Goal: Task Accomplishment & Management: Complete application form

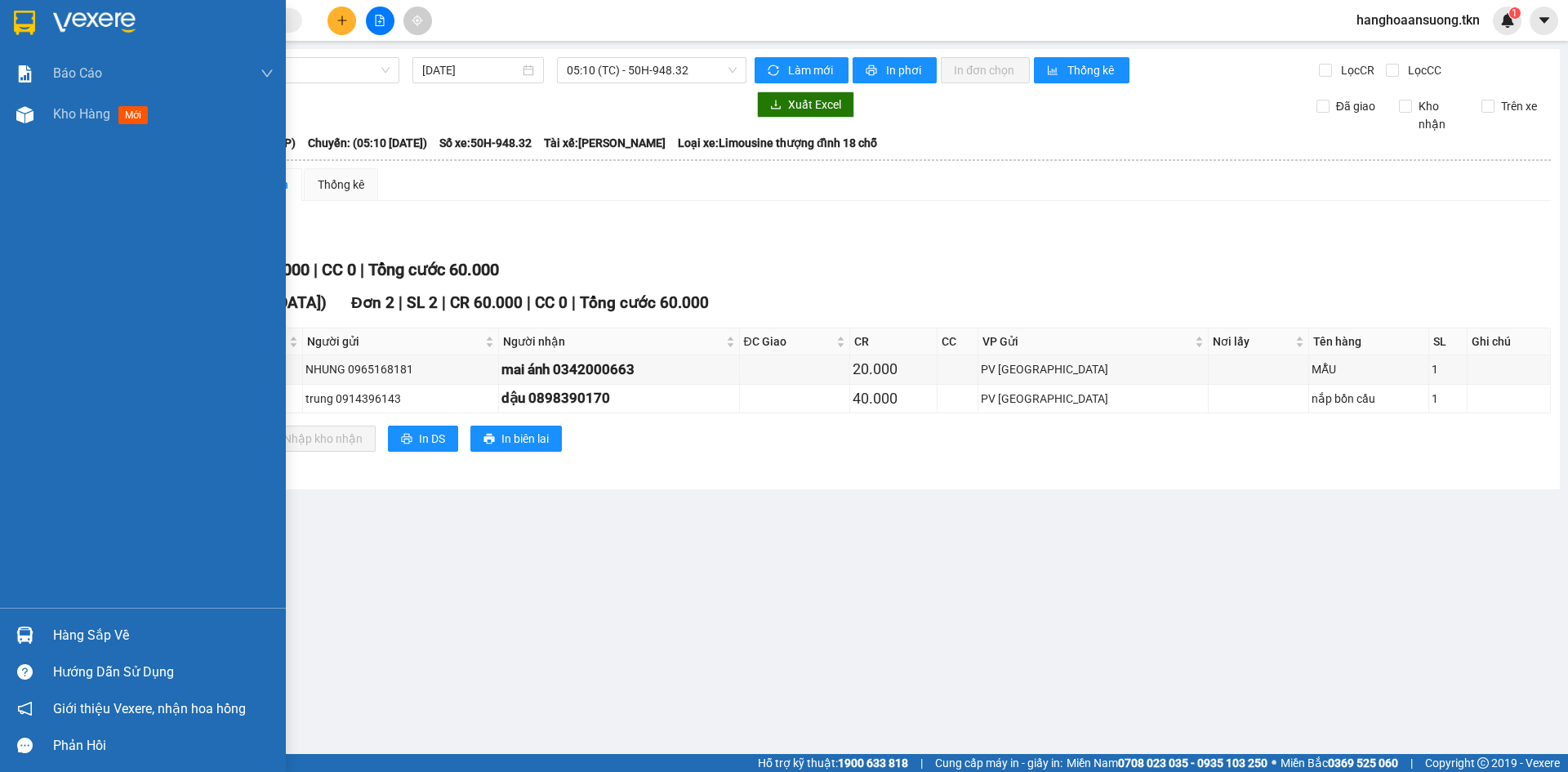
click at [55, 632] on div "Hàng sắp về" at bounding box center [164, 636] width 221 height 25
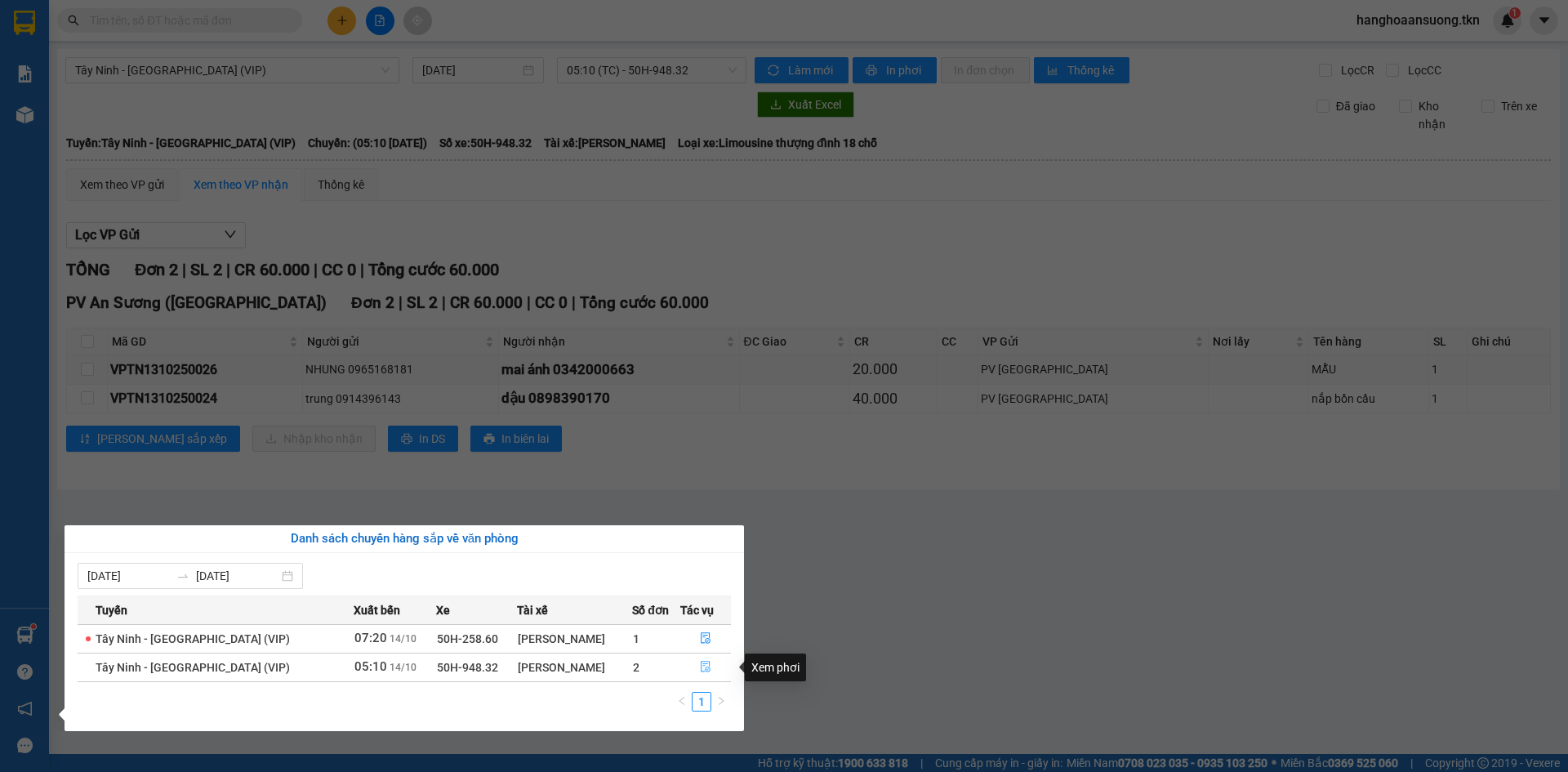
click at [700, 669] on icon "file-done" at bounding box center [705, 667] width 11 height 11
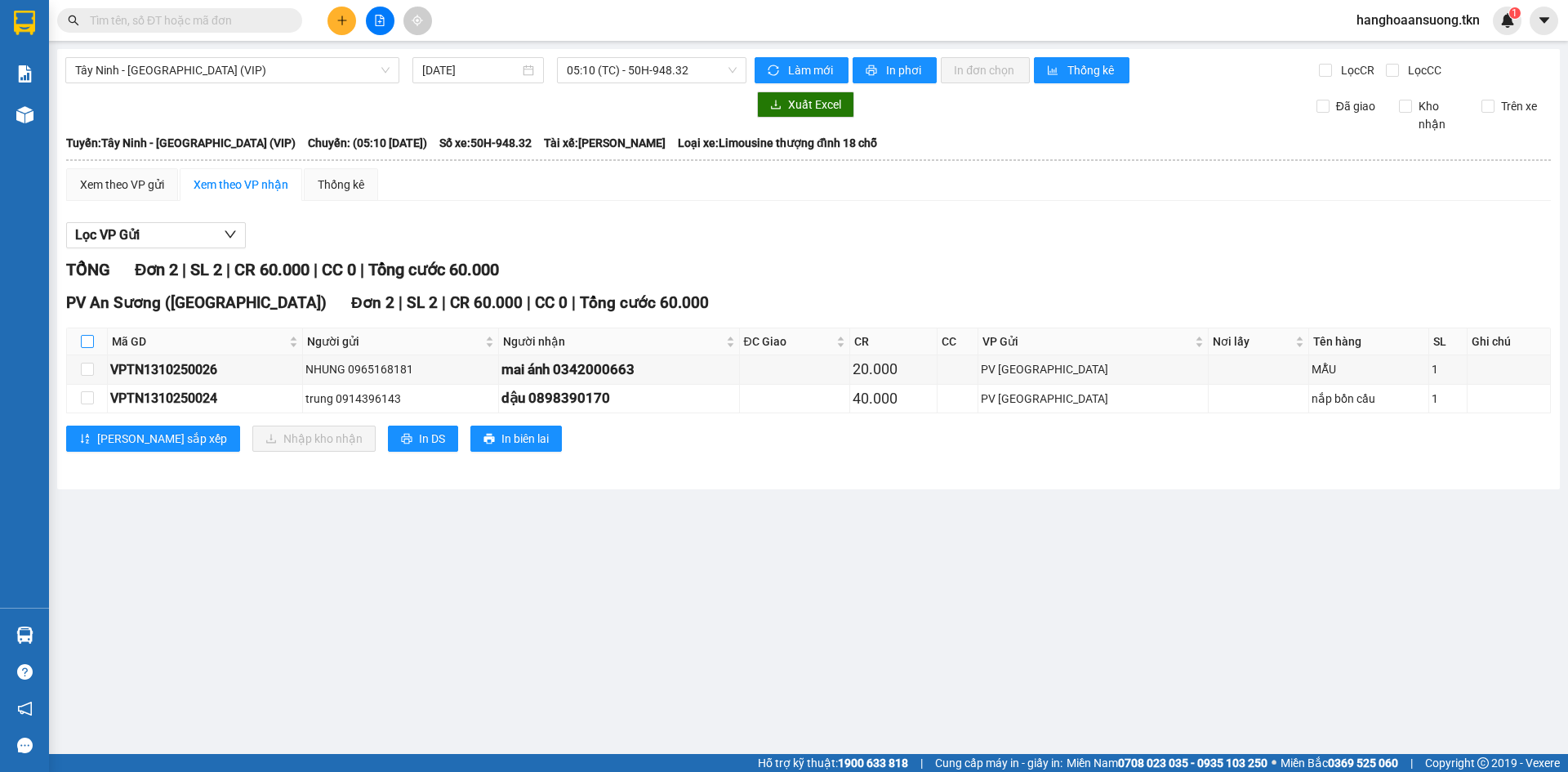
click at [91, 340] on input "checkbox" at bounding box center [87, 341] width 13 height 13
checkbox input "true"
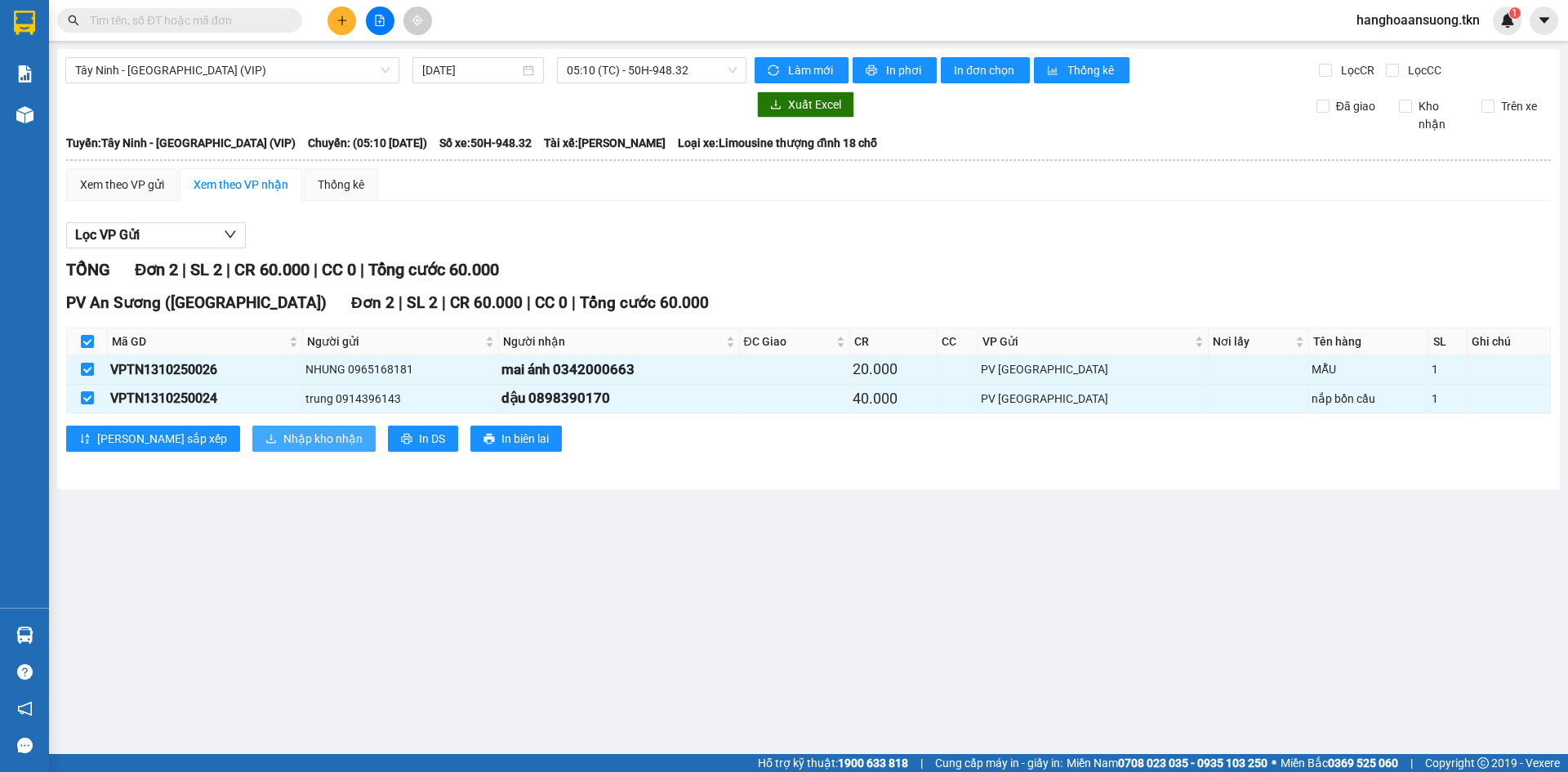
click at [283, 431] on span "Nhập kho nhận" at bounding box center [323, 439] width 79 height 18
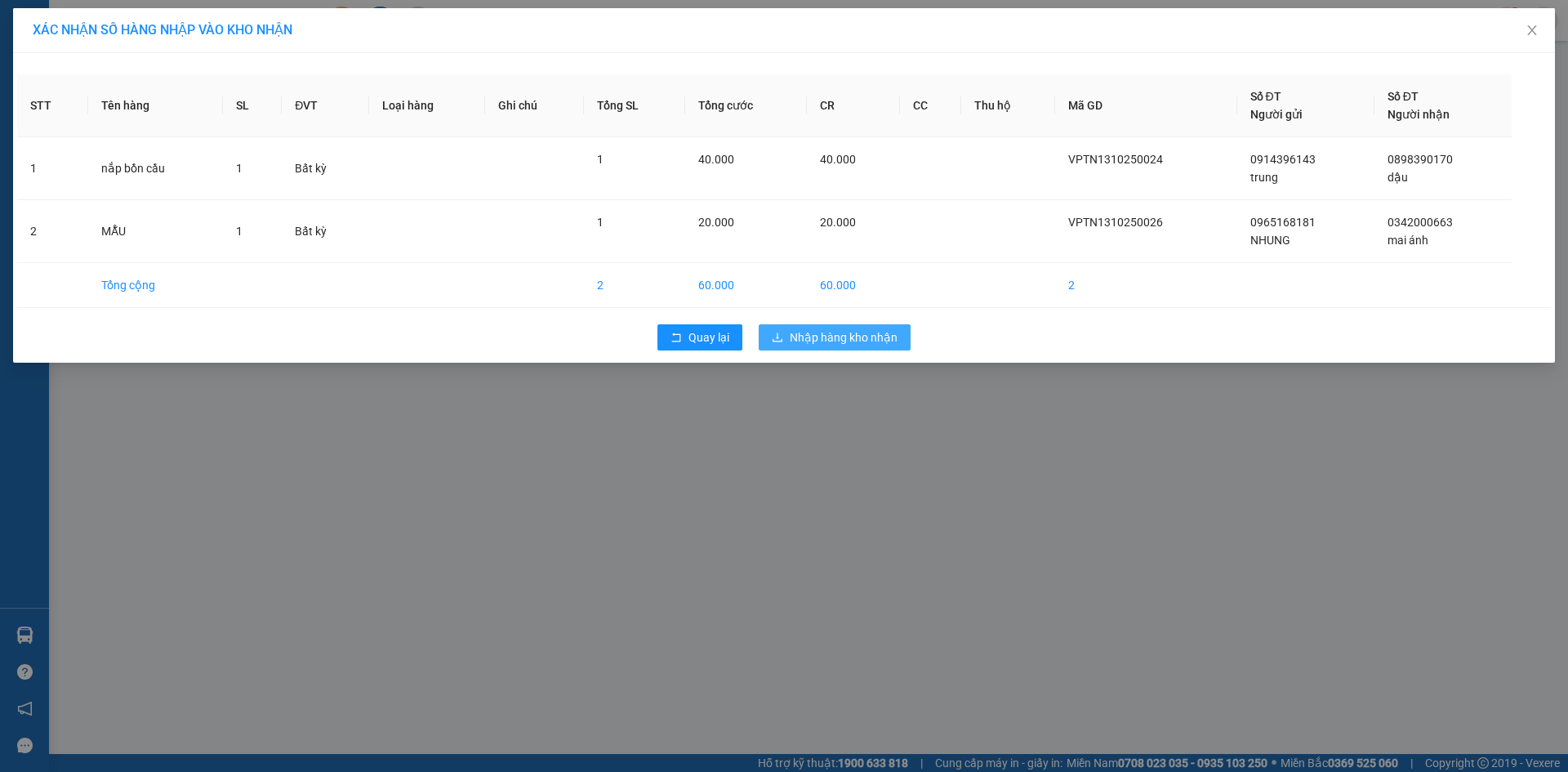
click at [812, 338] on span "Nhập hàng kho nhận" at bounding box center [843, 338] width 108 height 18
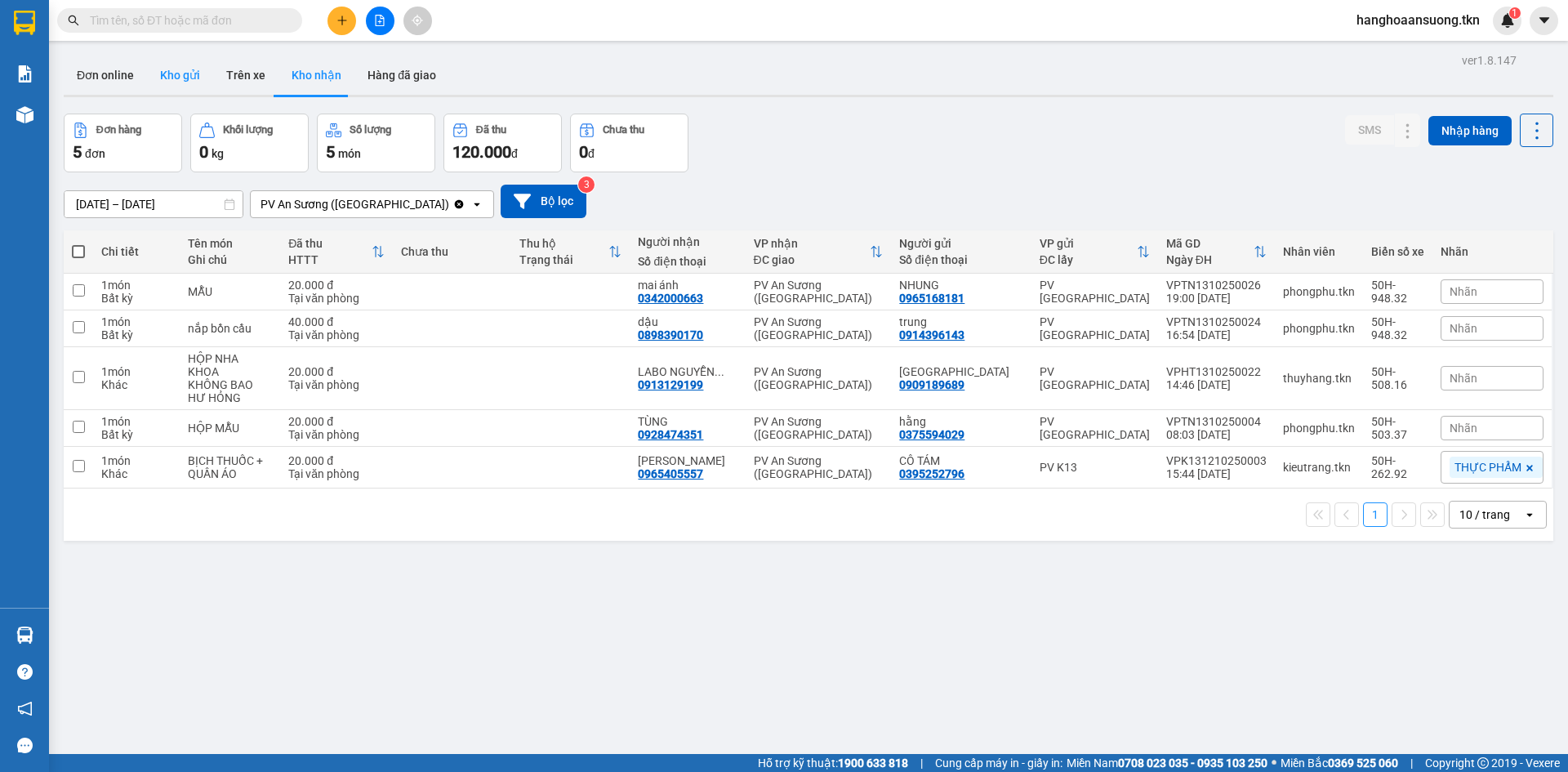
click at [180, 69] on button "Kho gửi" at bounding box center [180, 75] width 66 height 40
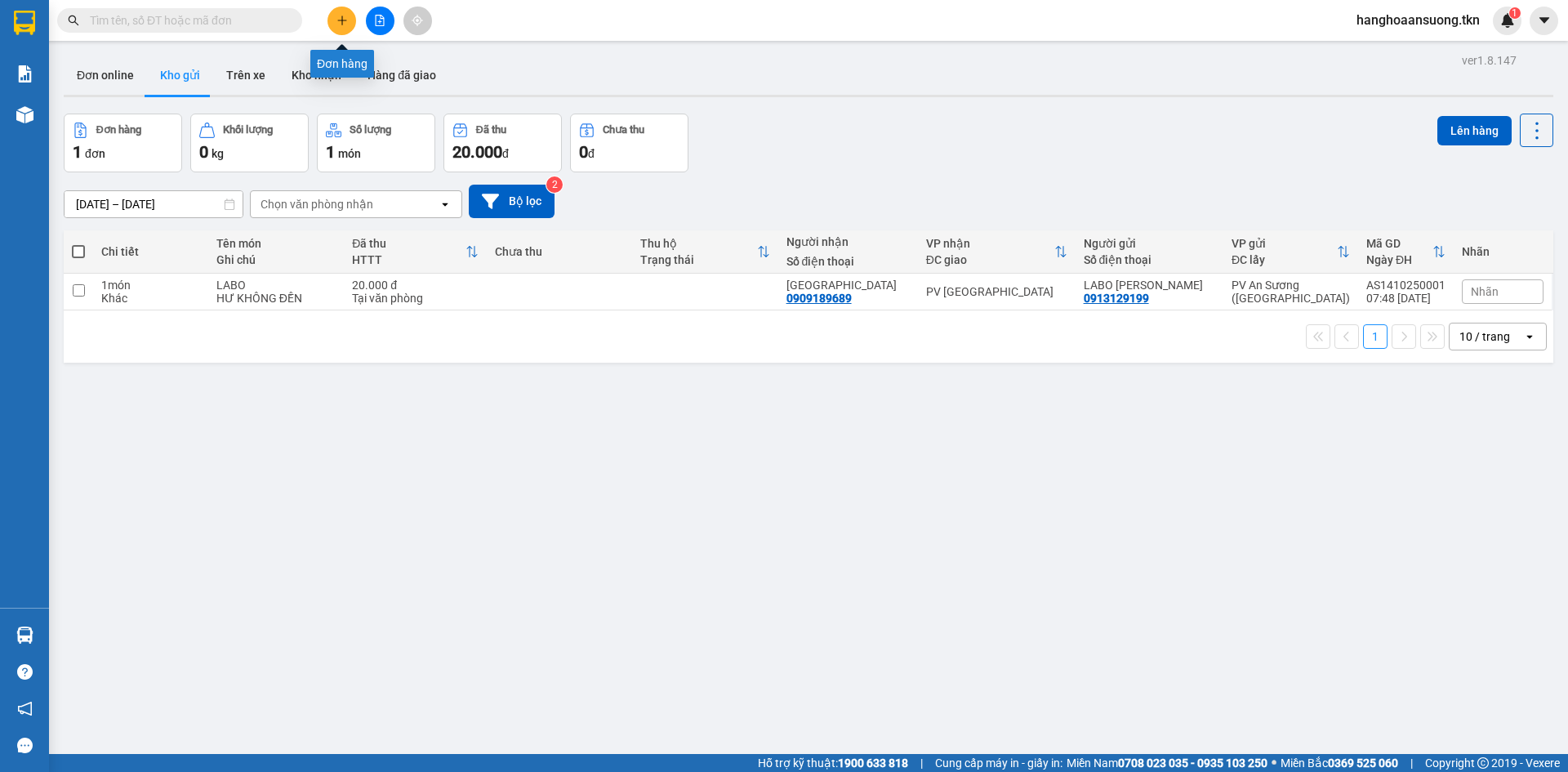
click at [347, 19] on icon "plus" at bounding box center [342, 20] width 11 height 11
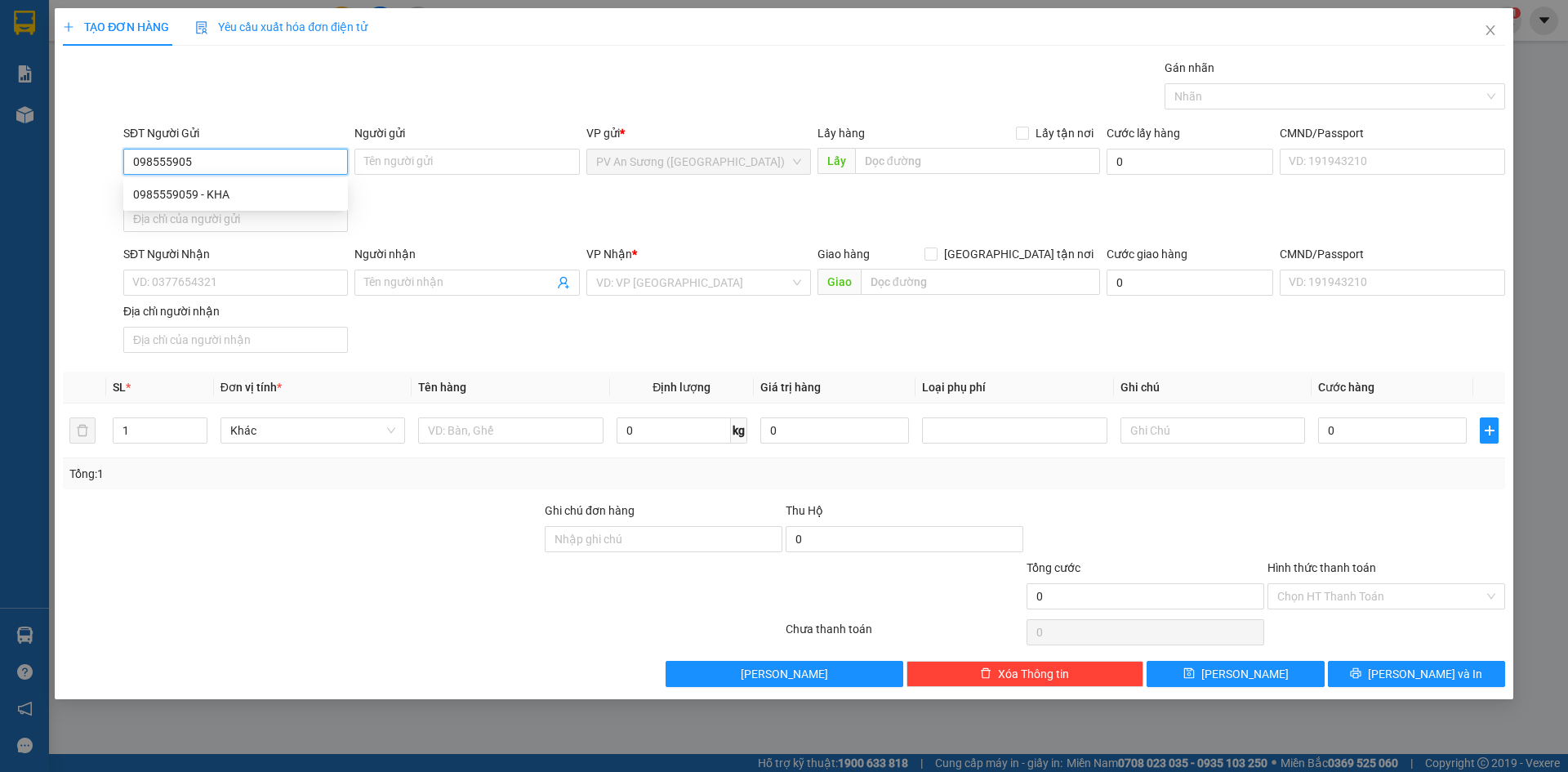
type input "0985559059"
click at [301, 200] on div "0985559059 - KHA" at bounding box center [235, 195] width 205 height 18
type input "KHA"
type input "0949043959"
type input "C NGA"
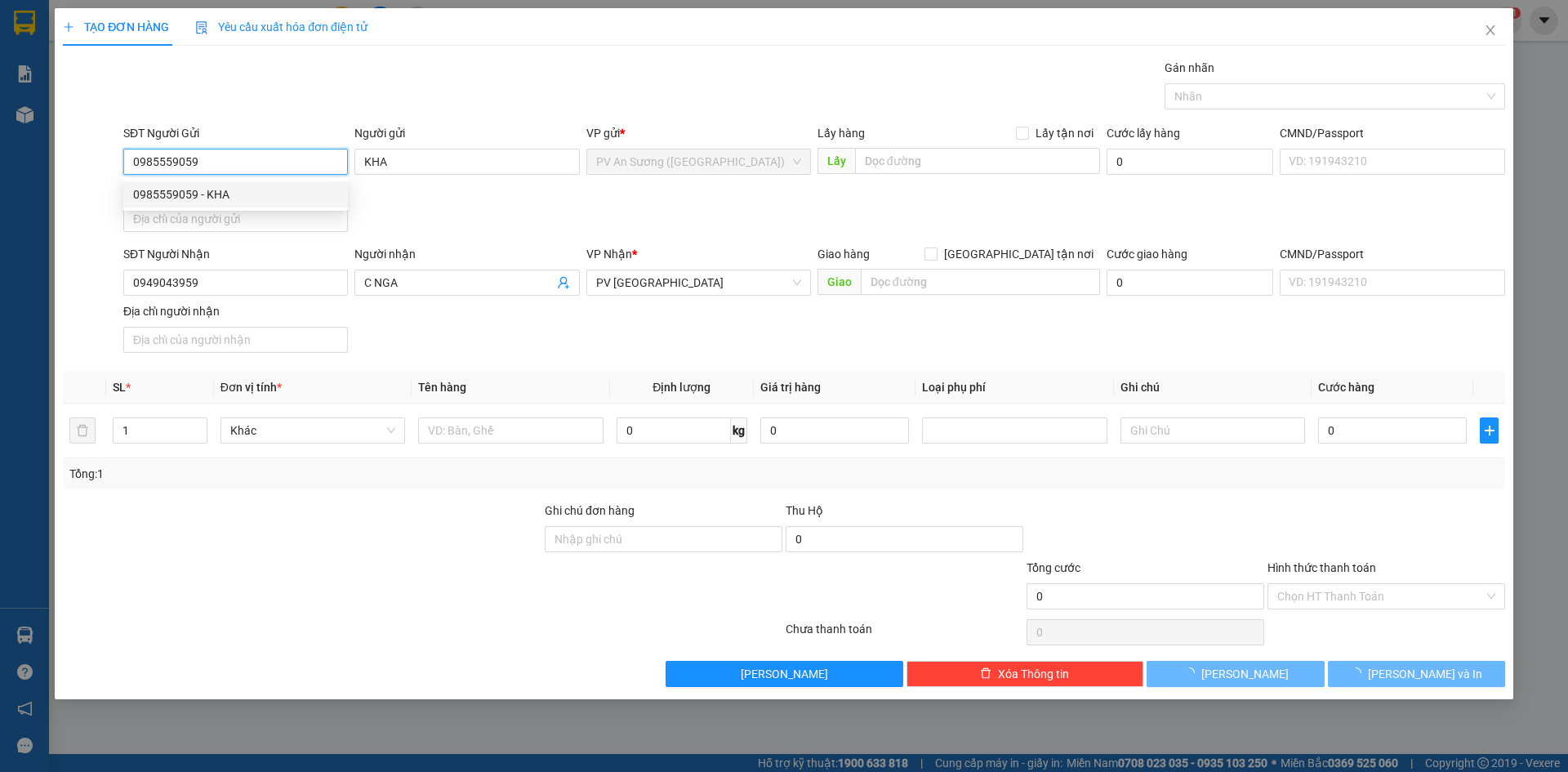
type input "20.000"
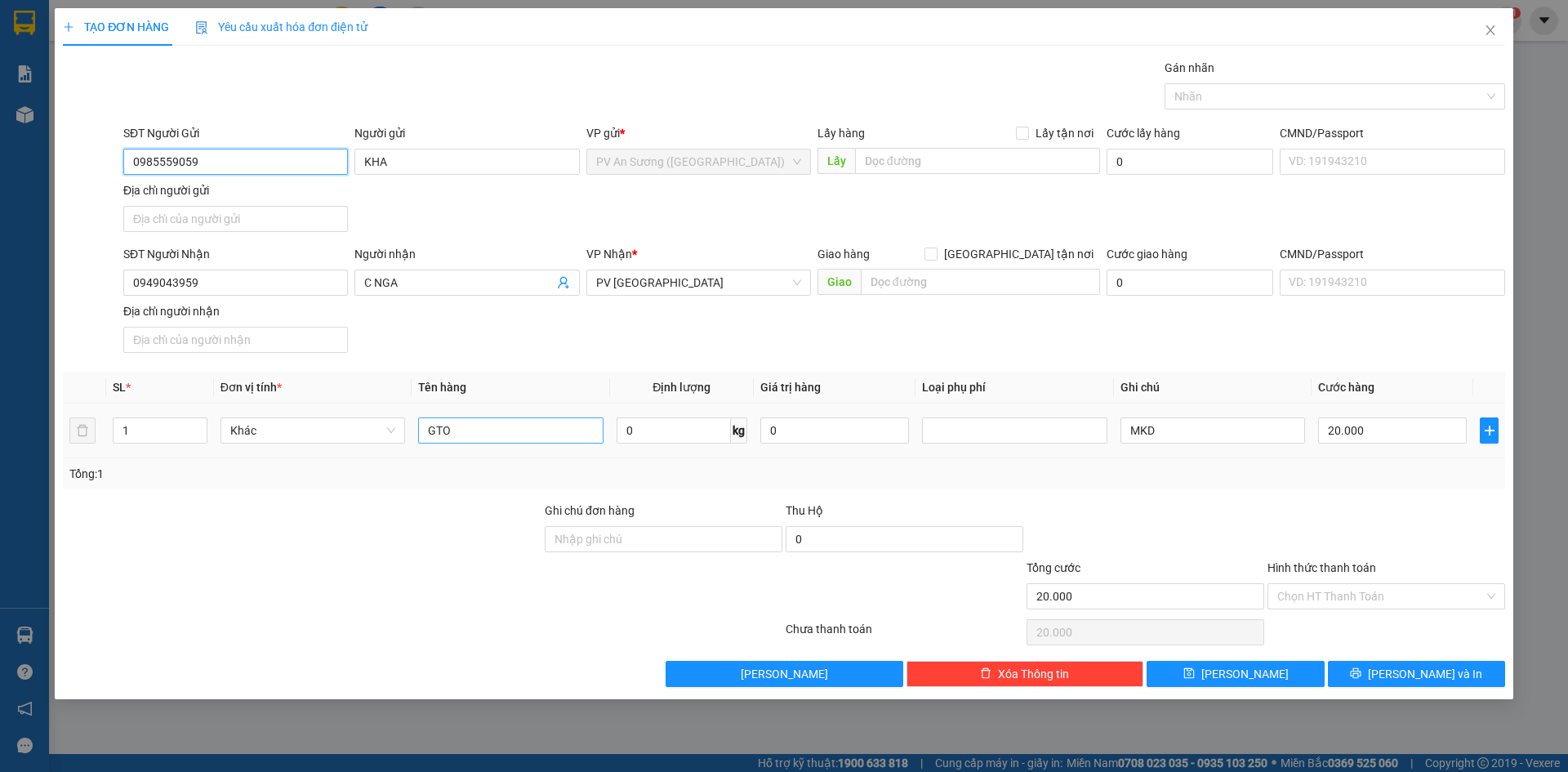
type input "0985559059"
click at [502, 426] on input "GTO" at bounding box center [510, 431] width 185 height 26
type input "BỊCH THỰC PHẨM"
click at [258, 283] on input "0949043959" at bounding box center [235, 282] width 224 height 26
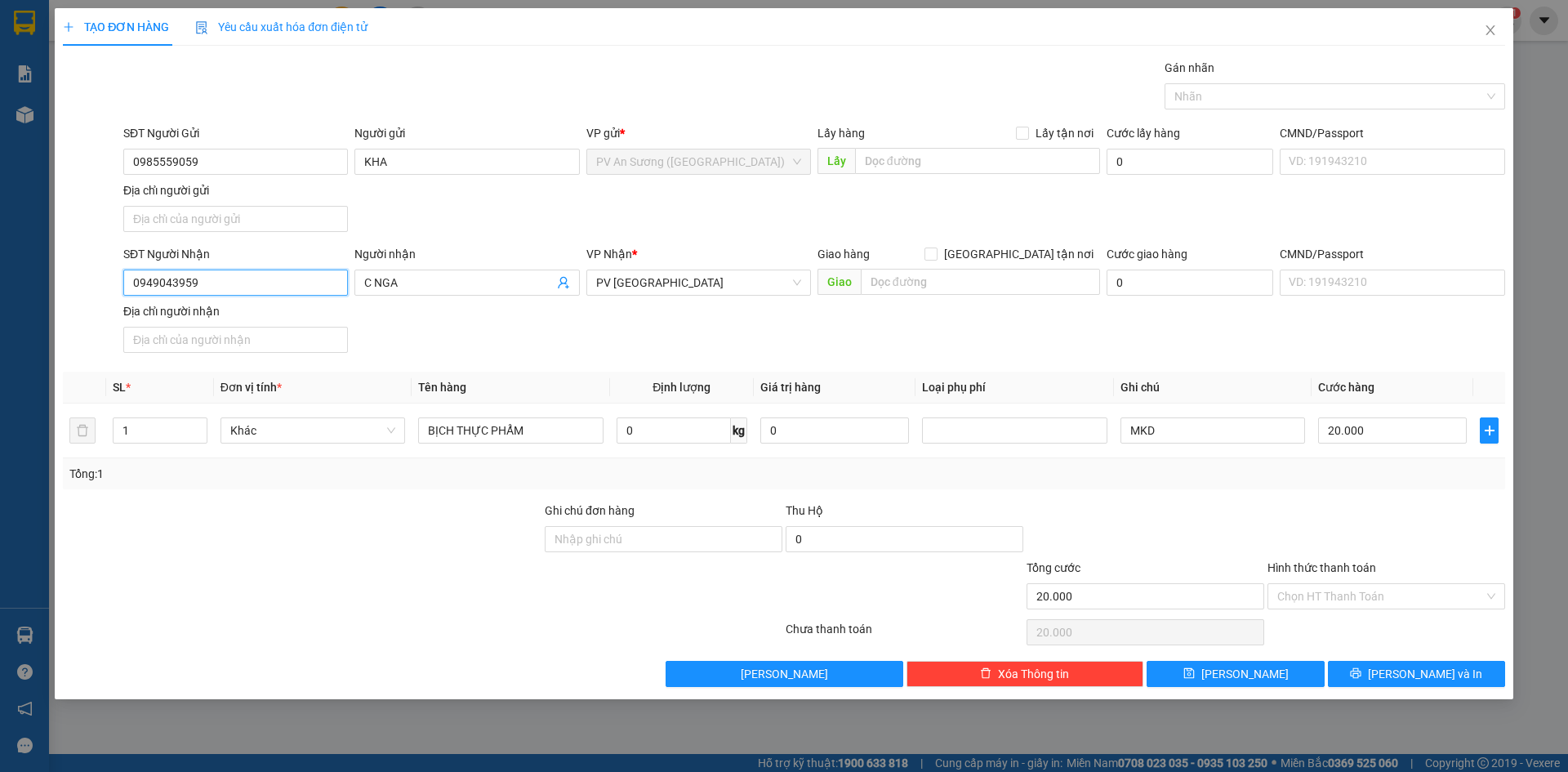
click at [258, 283] on input "0949043959" at bounding box center [235, 282] width 224 height 26
type input "0933192945"
click at [320, 309] on div "0933192945 - CHỊ KHƯƠNG" at bounding box center [235, 316] width 205 height 18
type input "CHỊ KHƯƠNG"
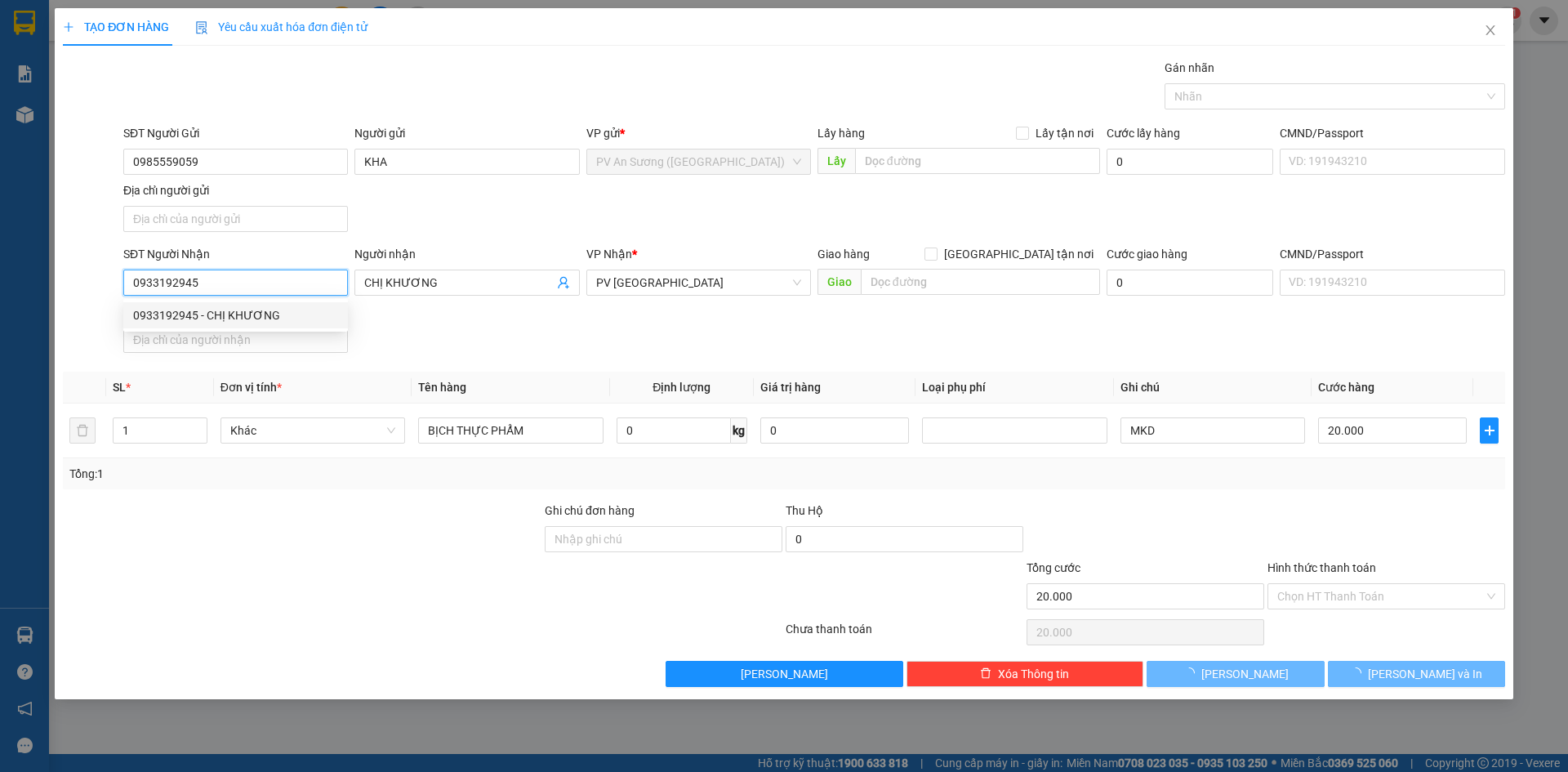
type input "50.000"
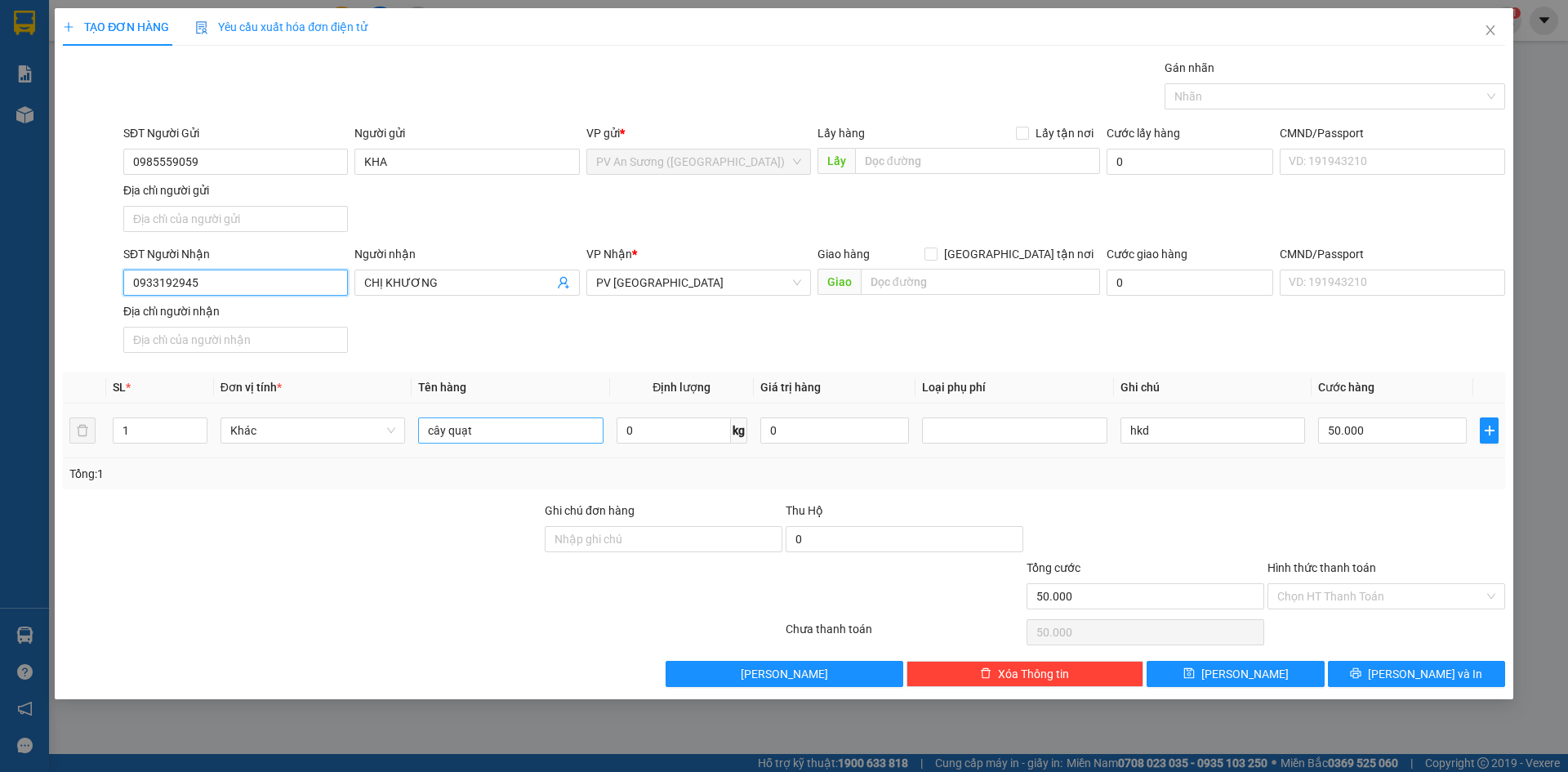
type input "0933192945"
click at [502, 432] on input "cây quạt" at bounding box center [510, 431] width 185 height 26
click at [1258, 101] on div at bounding box center [1327, 96] width 316 height 19
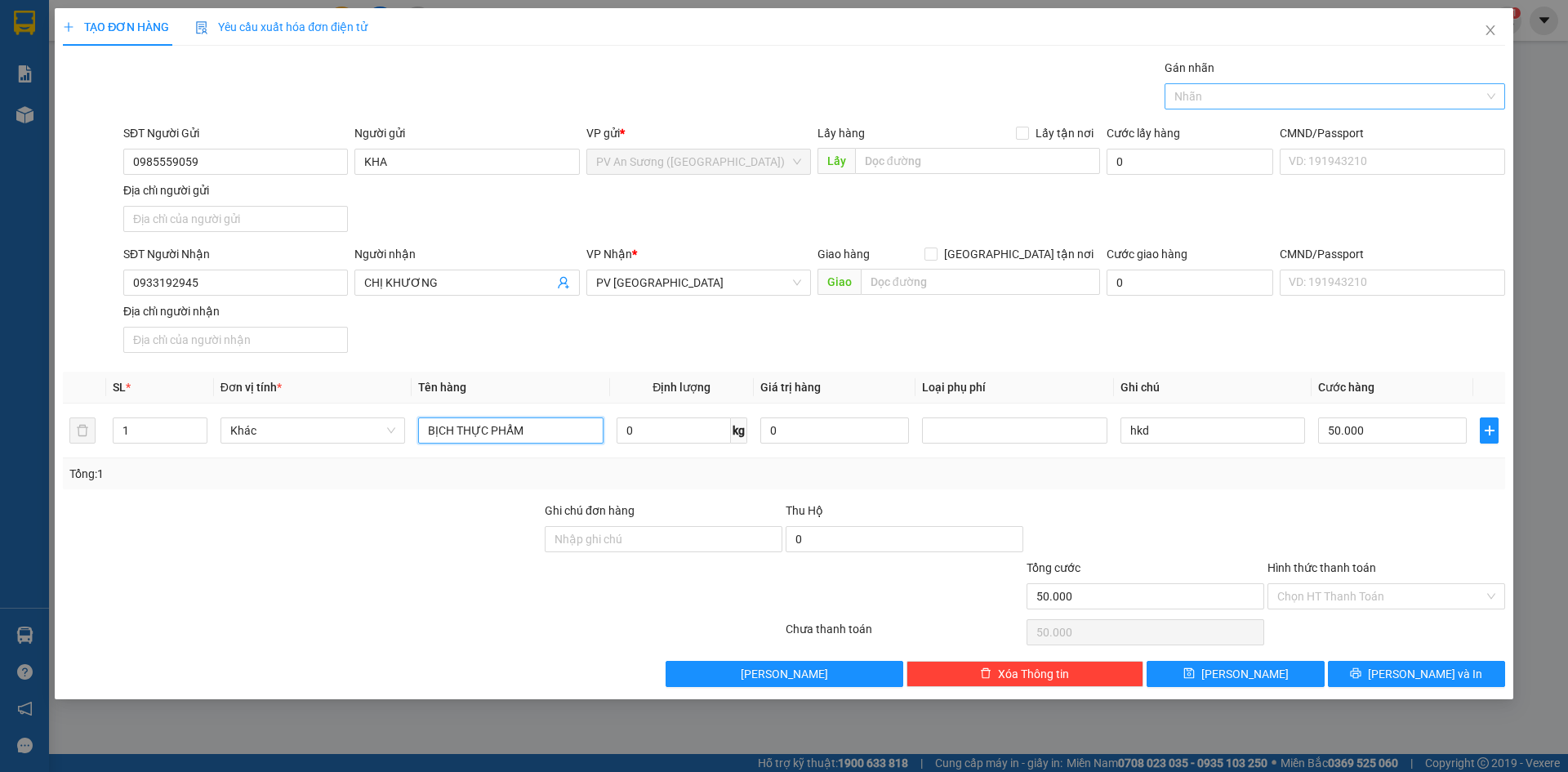
type input "BỊCH THỰC PHẨM"
click at [1246, 122] on div "THỰC PHẨM" at bounding box center [1334, 130] width 321 height 18
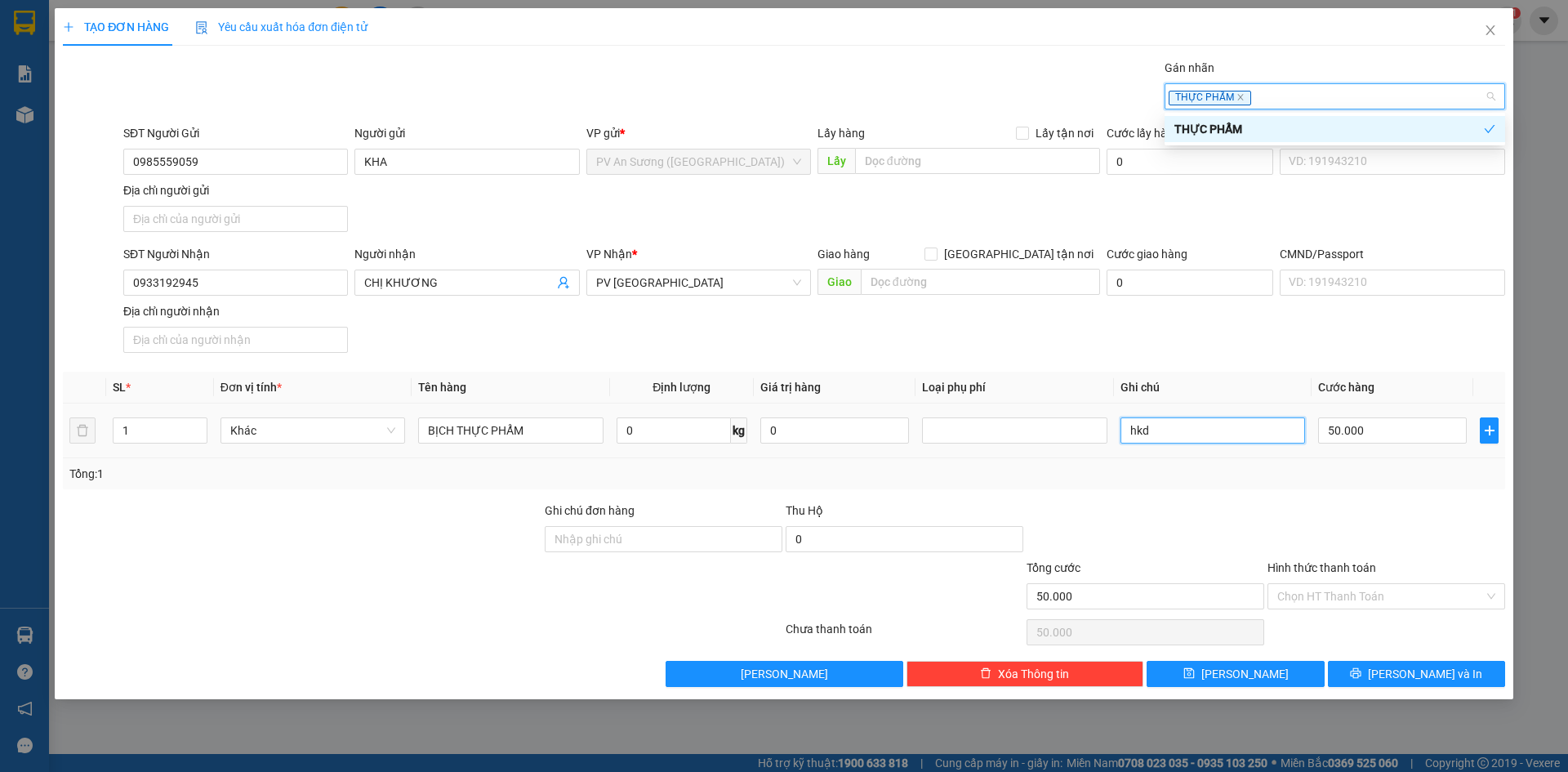
click at [1208, 432] on input "hkd" at bounding box center [1213, 431] width 185 height 26
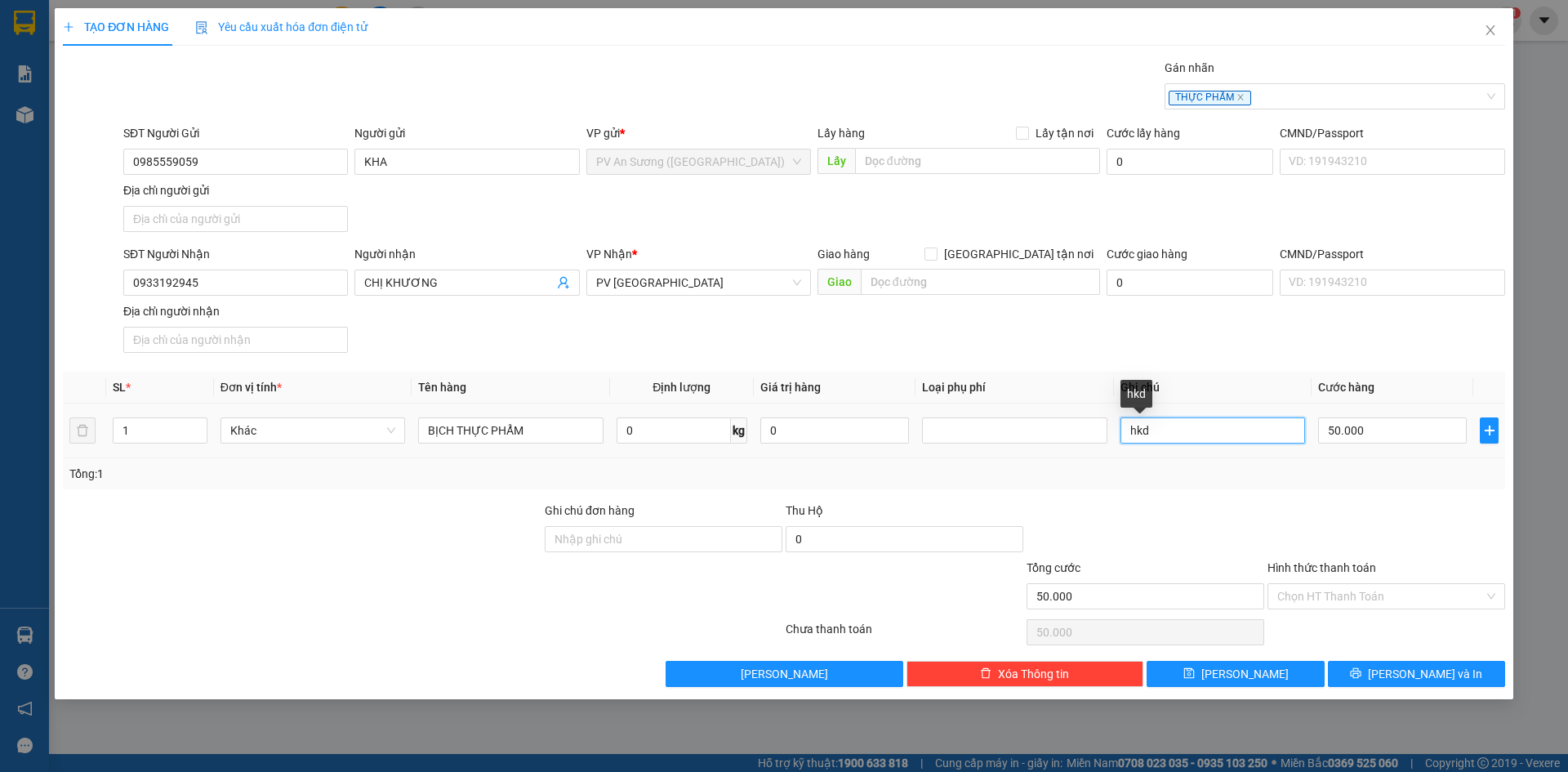
click at [1208, 432] on input "hkd" at bounding box center [1213, 431] width 185 height 26
type input "HƯ KHÔNG ĐỀN"
click at [1333, 596] on input "Hình thức thanh toán" at bounding box center [1380, 596] width 207 height 25
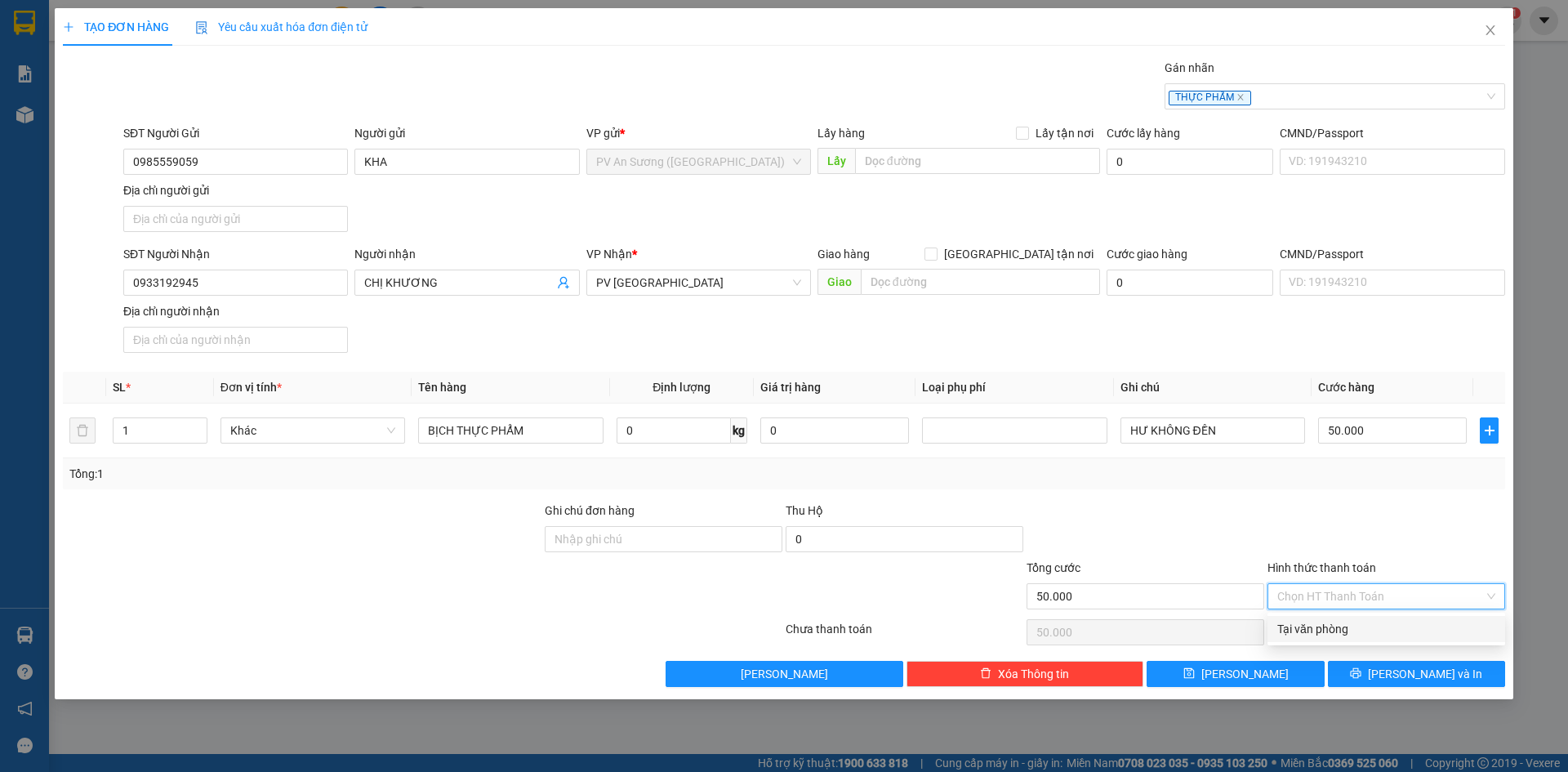
click at [1336, 634] on div "Tại văn phòng" at bounding box center [1386, 629] width 218 height 18
type input "0"
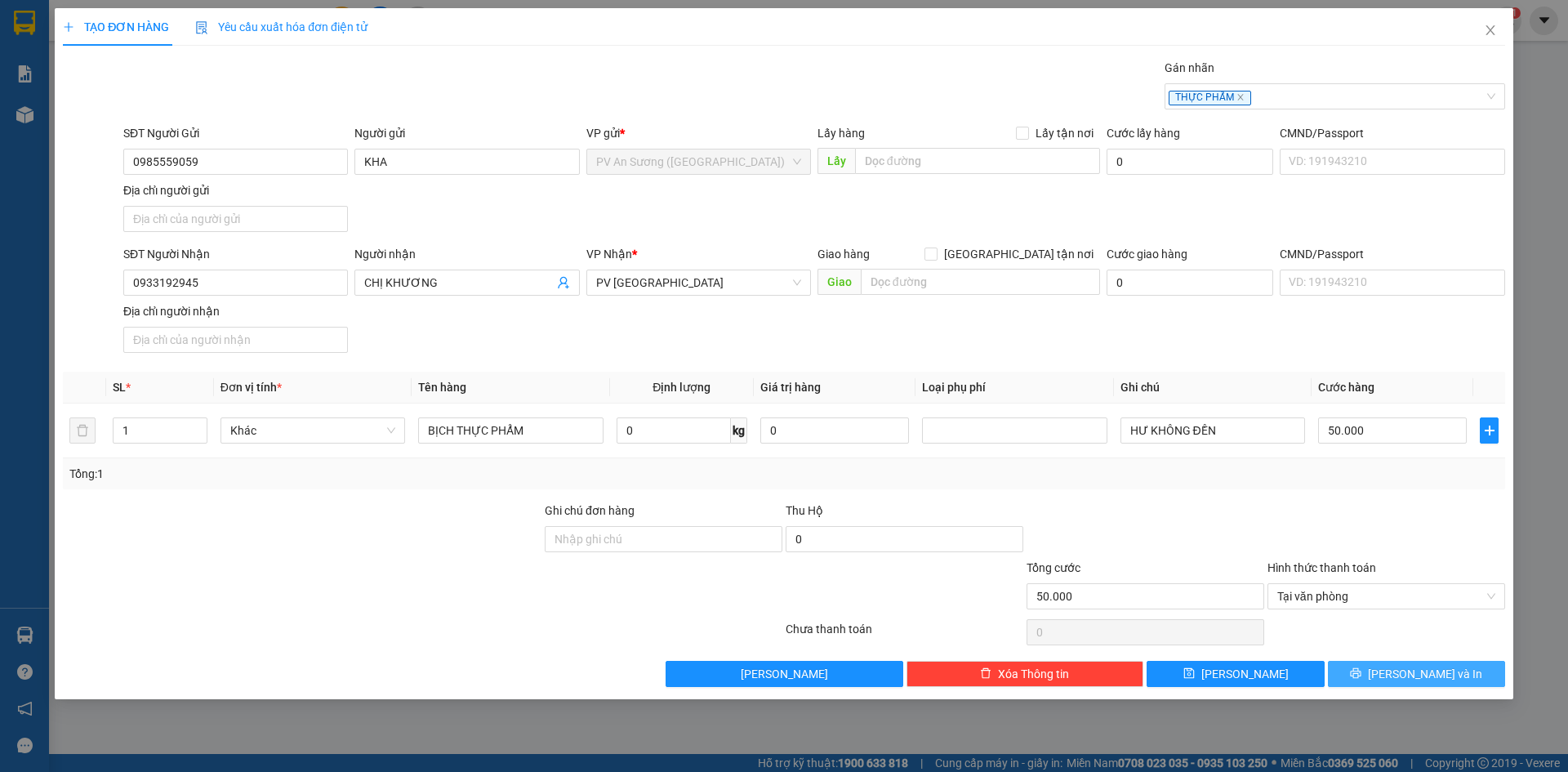
click at [1364, 669] on button "[PERSON_NAME] và In" at bounding box center [1416, 674] width 177 height 26
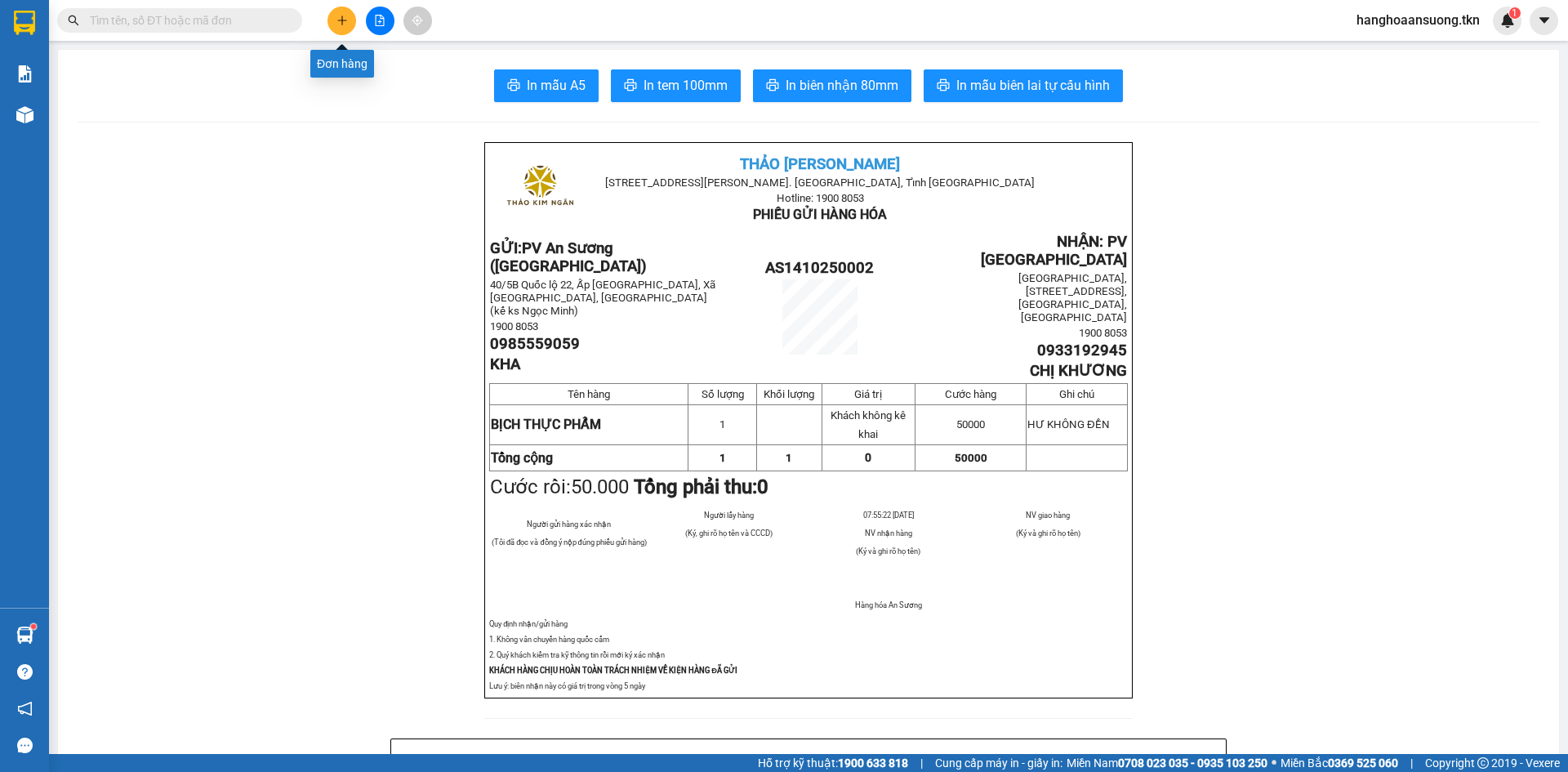
click at [338, 17] on icon "plus" at bounding box center [342, 20] width 11 height 11
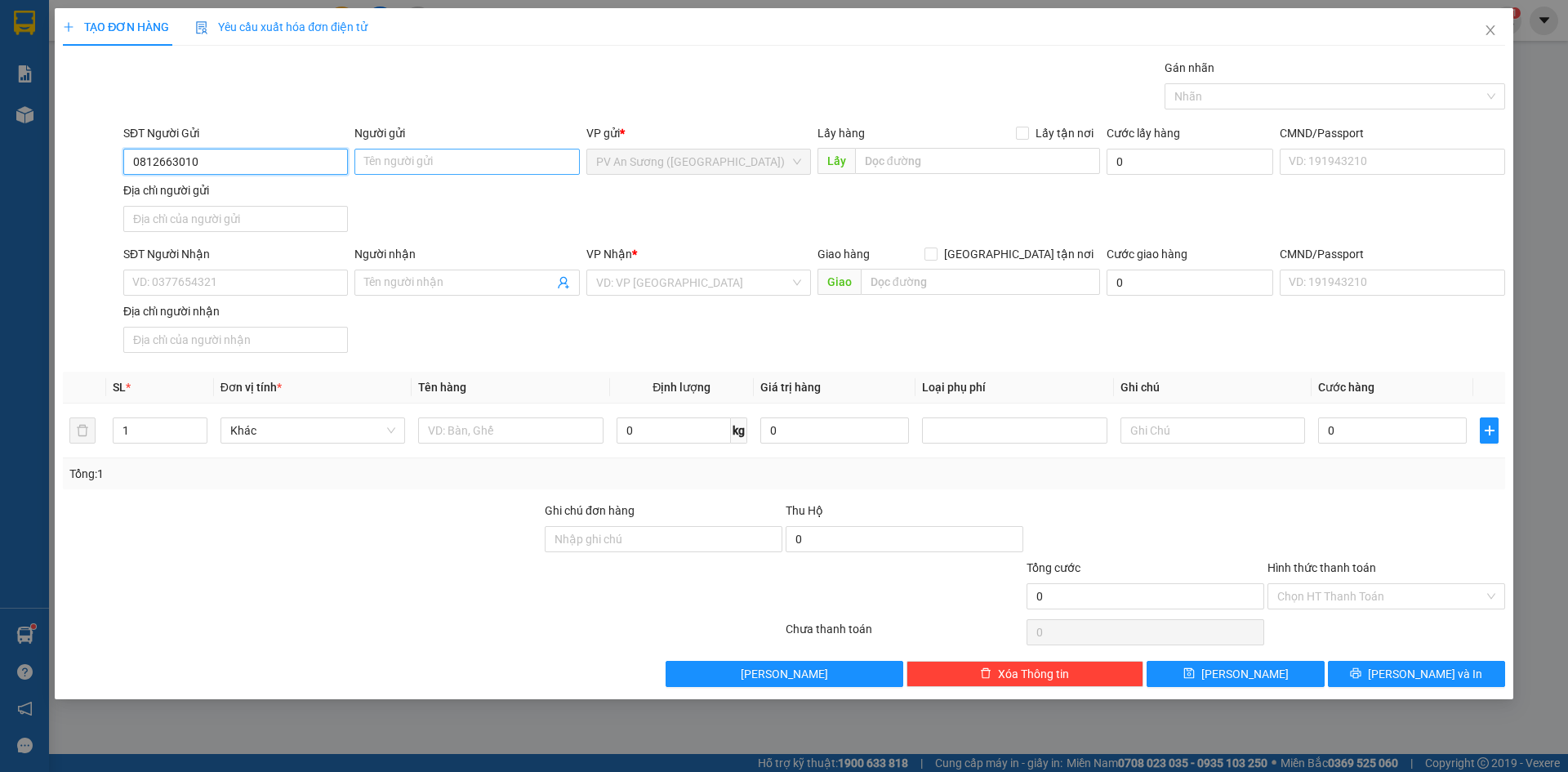
type input "0812663010"
click at [382, 166] on input "Người gửi" at bounding box center [466, 162] width 224 height 26
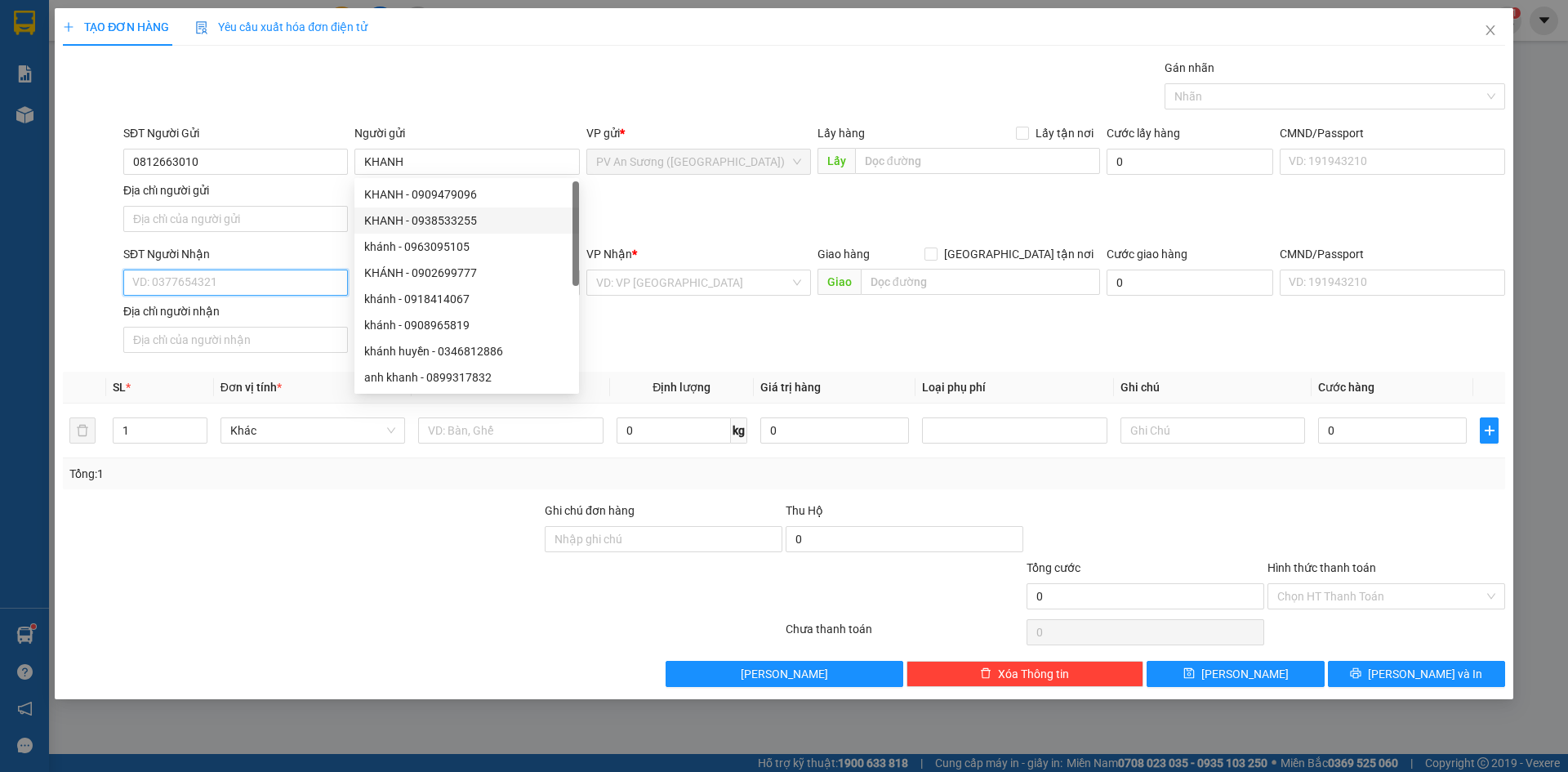
click at [226, 282] on input "SĐT Người Nhận" at bounding box center [235, 282] width 224 height 26
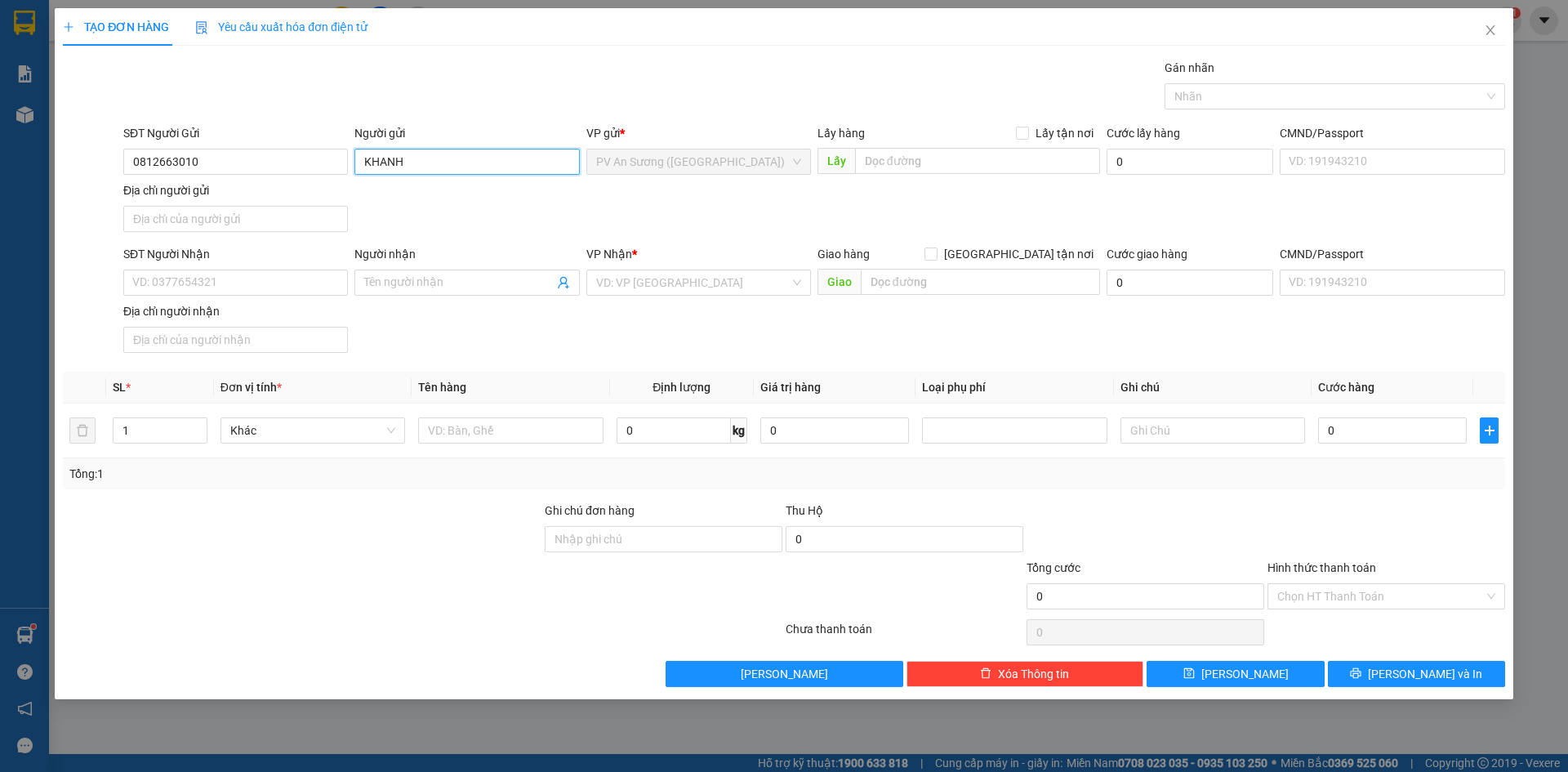
click at [366, 166] on input "KHANH" at bounding box center [466, 162] width 224 height 26
click at [368, 165] on input "KHANH" at bounding box center [466, 162] width 224 height 26
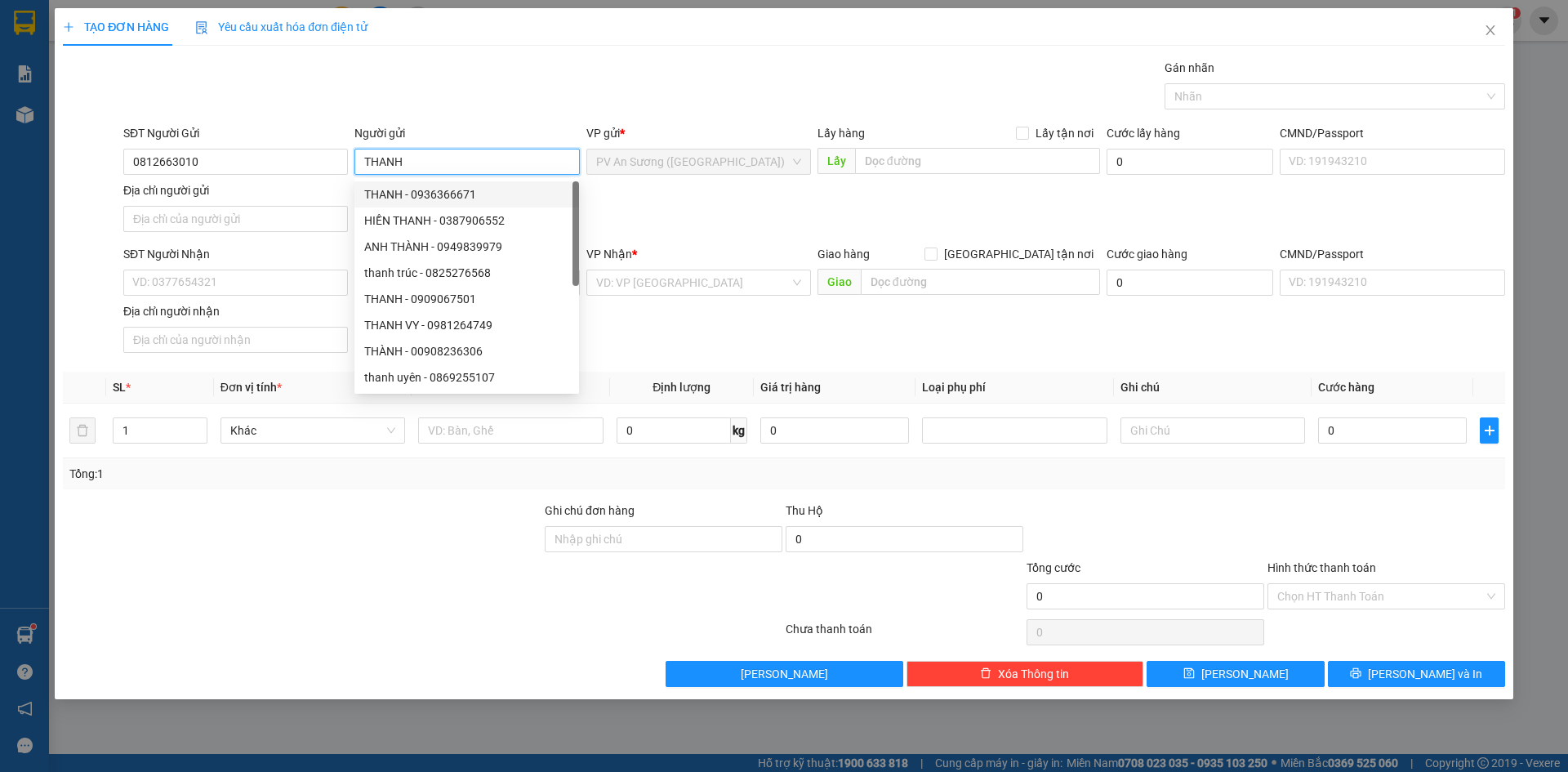
type input "THANH"
click at [237, 305] on div "Địa chỉ người nhận" at bounding box center [235, 312] width 224 height 18
click at [237, 327] on input "Địa chỉ người nhận" at bounding box center [235, 340] width 224 height 26
click at [249, 294] on input "SĐT Người Nhận" at bounding box center [235, 282] width 224 height 26
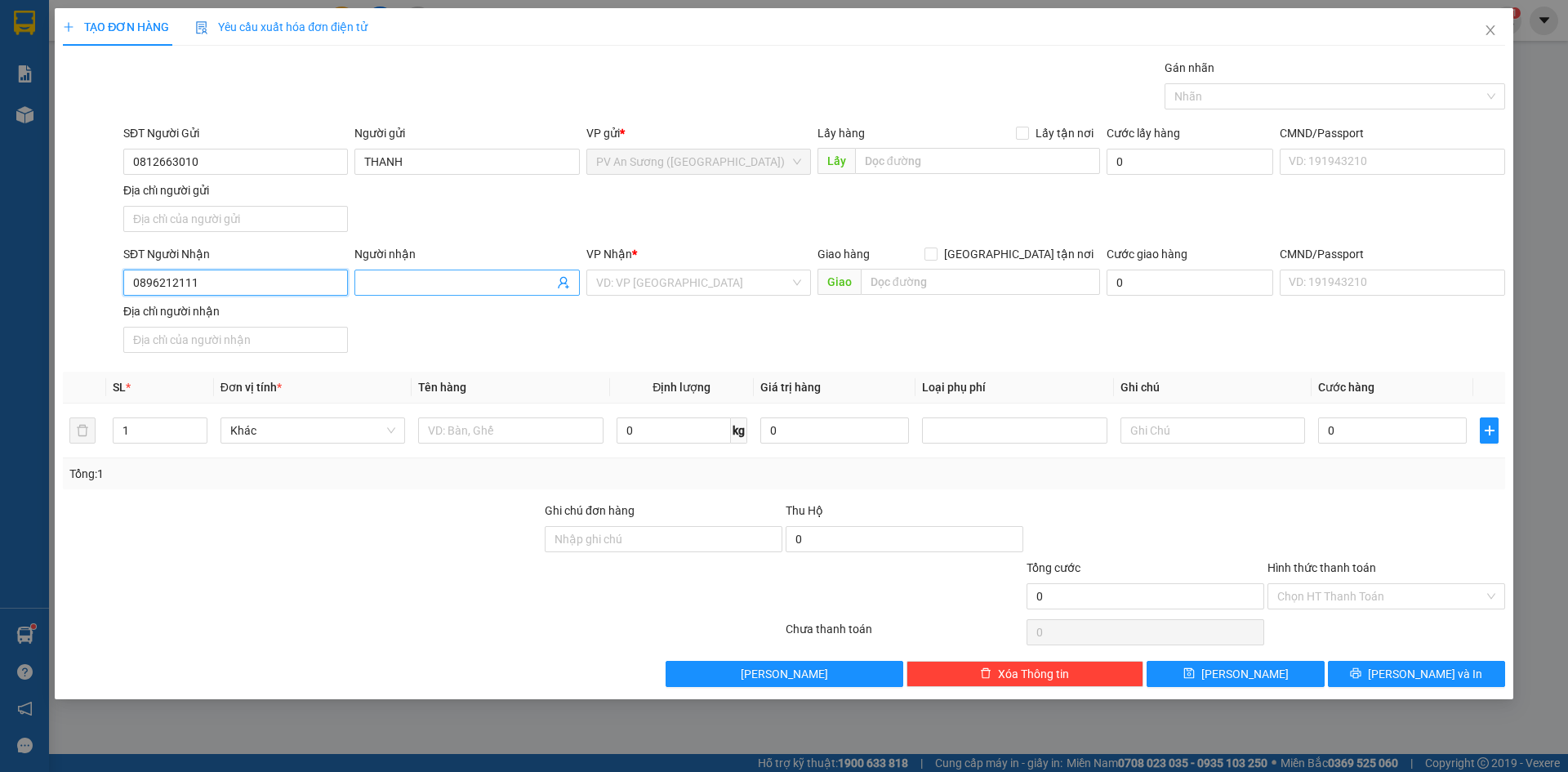
type input "0896212111"
click at [382, 287] on input "Người nhận" at bounding box center [458, 283] width 189 height 18
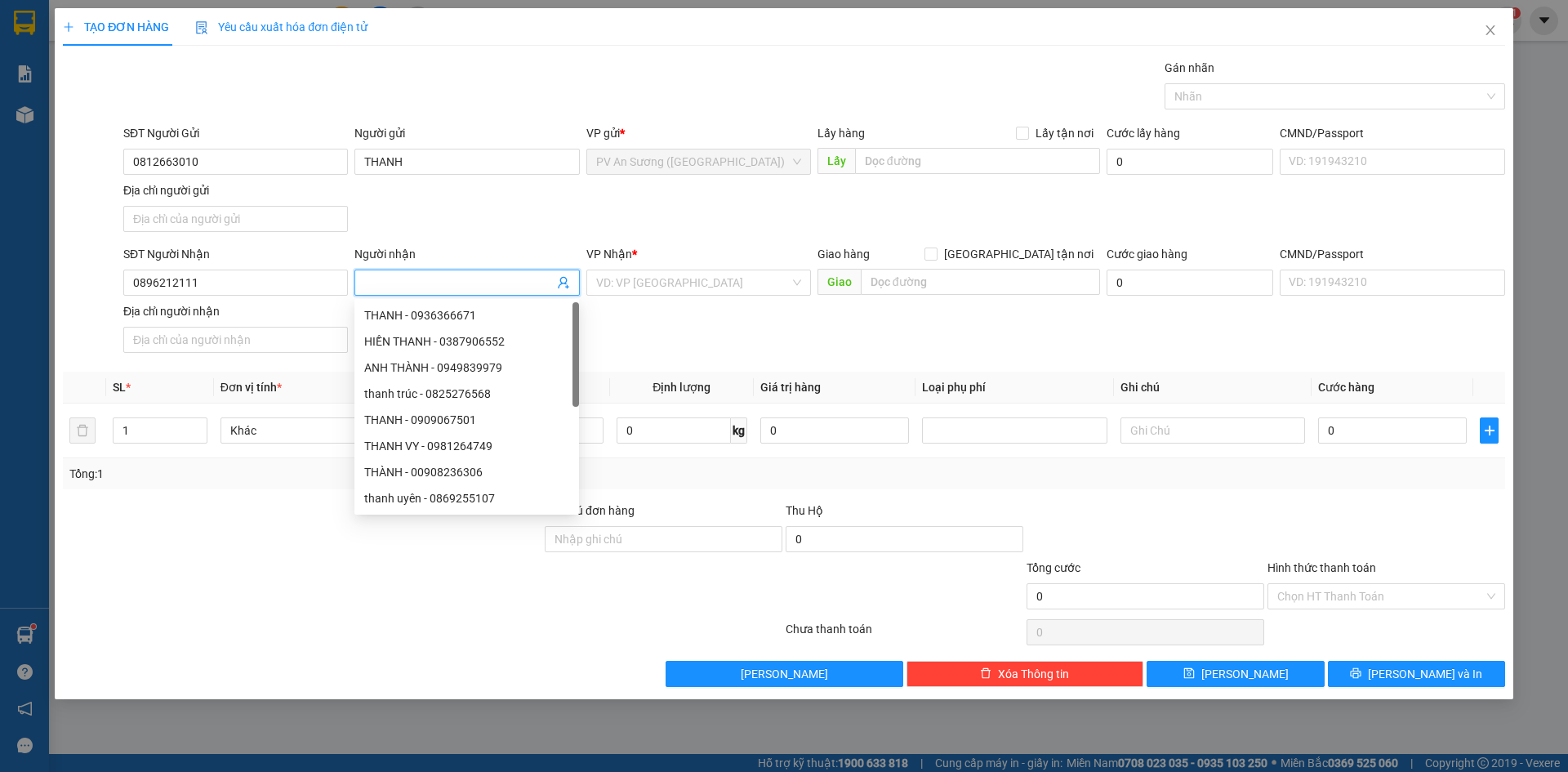
type input "D"
type input "Đ"
type input "HIỀN"
click at [609, 284] on input "search" at bounding box center [692, 282] width 194 height 25
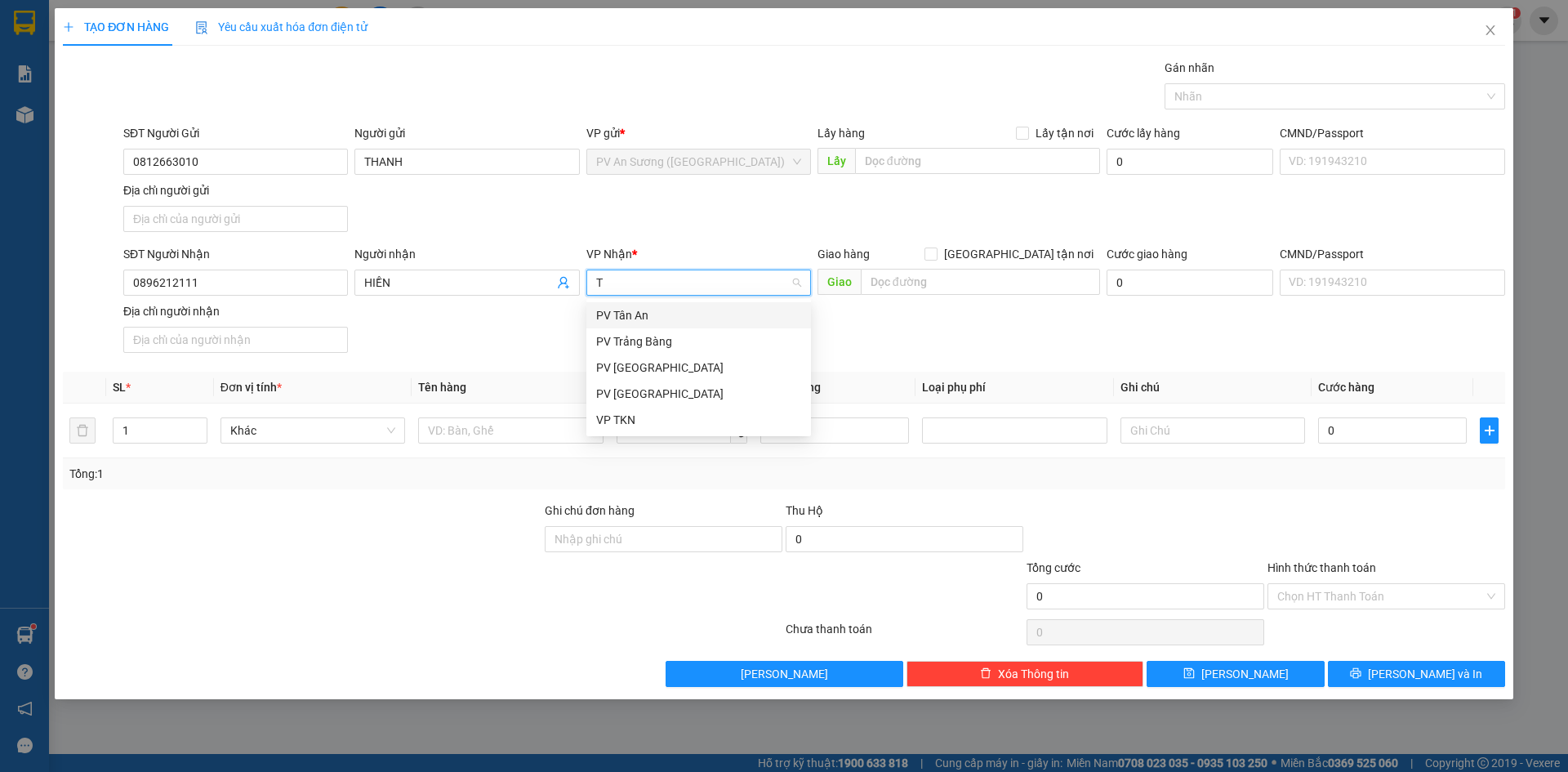
type input "TN"
click at [624, 310] on div "PV [GEOGRAPHIC_DATA]" at bounding box center [698, 316] width 205 height 18
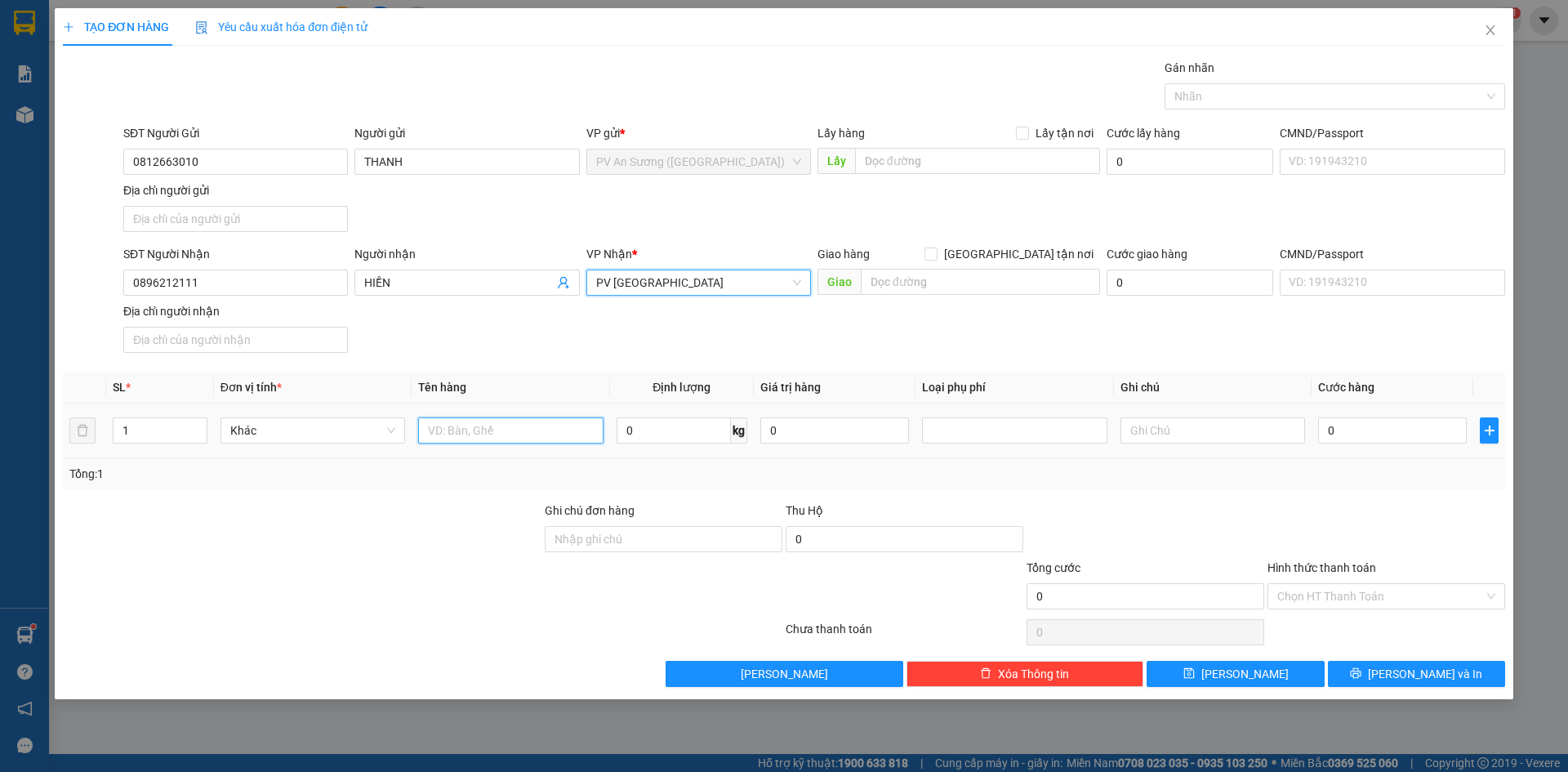
click at [471, 425] on input "text" at bounding box center [510, 431] width 185 height 26
type input "VALI"
click at [1173, 440] on input "text" at bounding box center [1213, 431] width 185 height 26
type input "HƯ KHÔNG ĐỀN"
click at [1315, 435] on td "0" at bounding box center [1393, 432] width 162 height 55
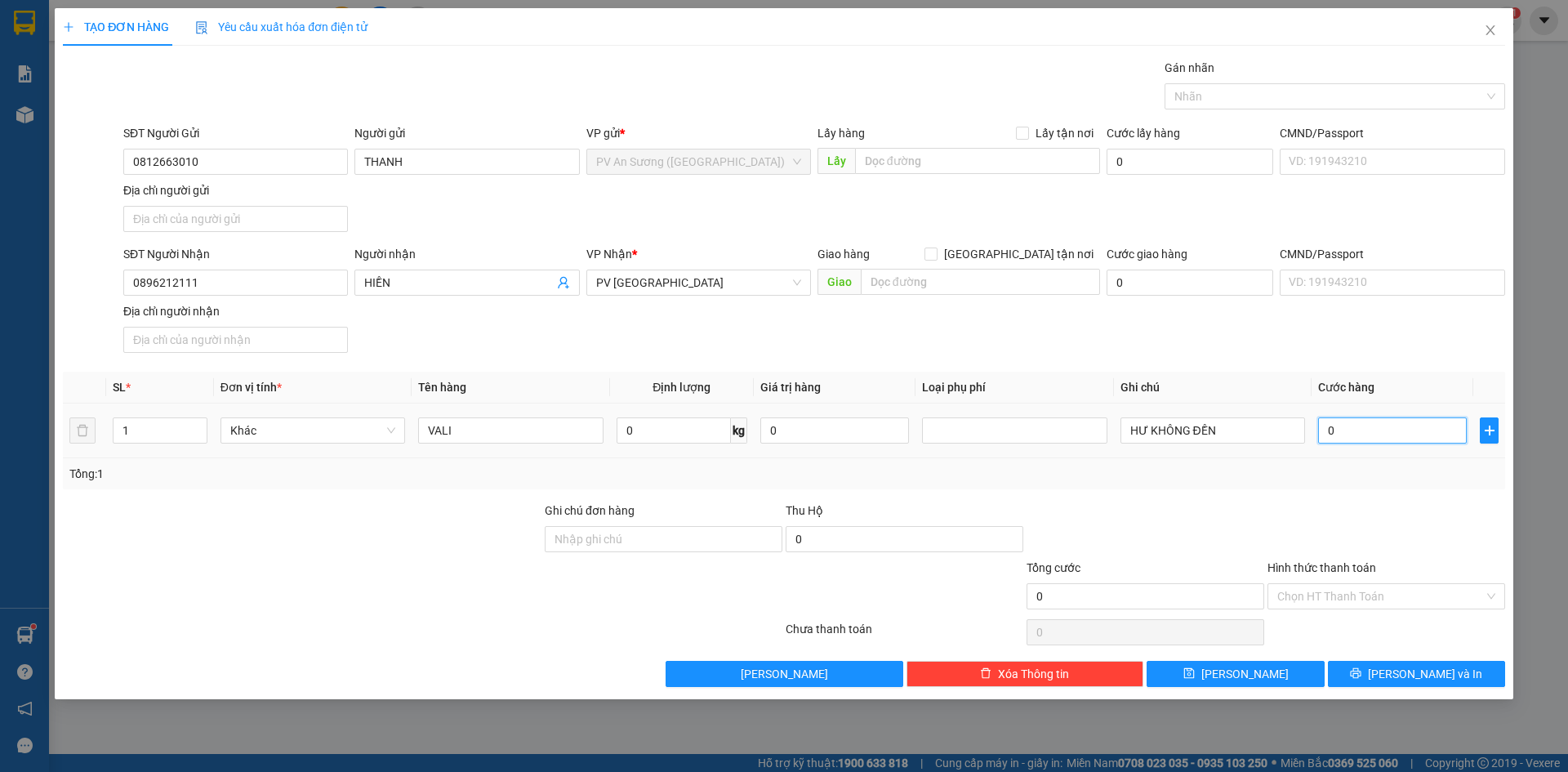
click at [1329, 435] on input "0" at bounding box center [1393, 431] width 149 height 26
type input "6"
type input "60"
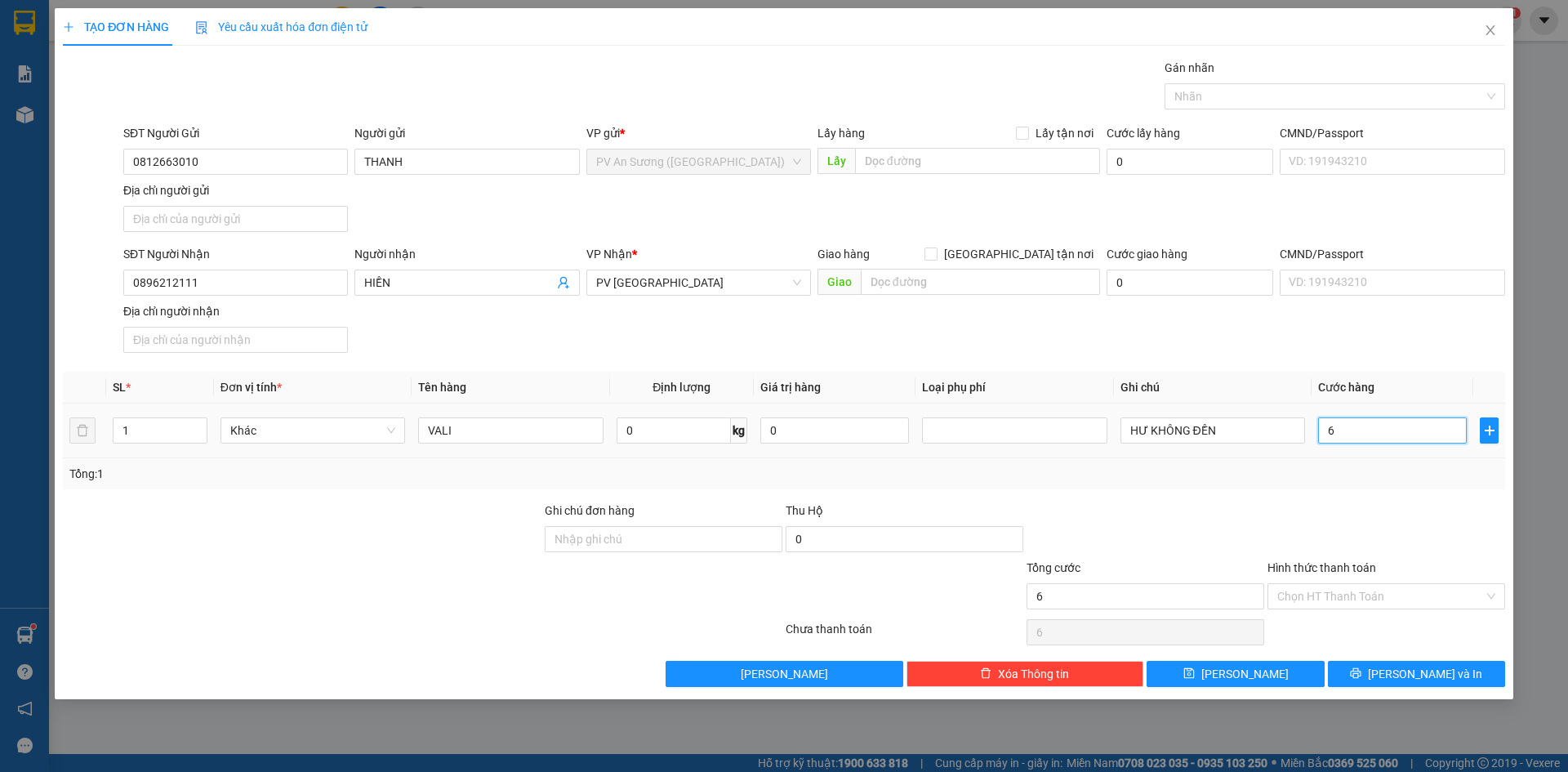
type input "60"
type input "60.000"
click at [1366, 489] on div "Tổng: 1" at bounding box center [784, 474] width 1443 height 31
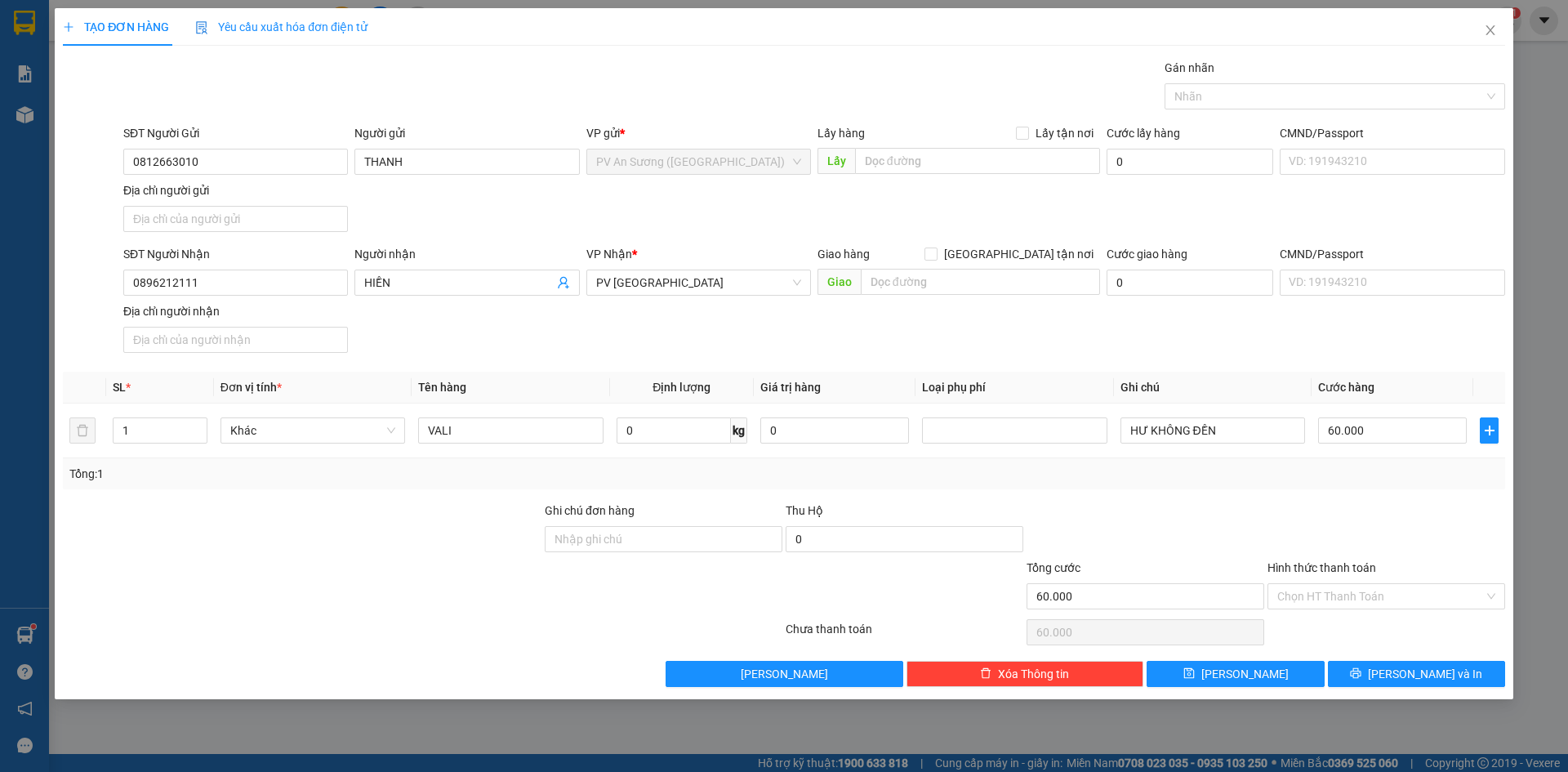
click at [1340, 574] on label "Hình thức thanh toán" at bounding box center [1322, 568] width 109 height 13
click at [1340, 584] on input "Hình thức thanh toán" at bounding box center [1380, 596] width 207 height 25
click at [1335, 591] on input "Hình thức thanh toán" at bounding box center [1380, 596] width 207 height 25
click at [1334, 632] on div "Tại văn phòng" at bounding box center [1386, 629] width 218 height 18
type input "0"
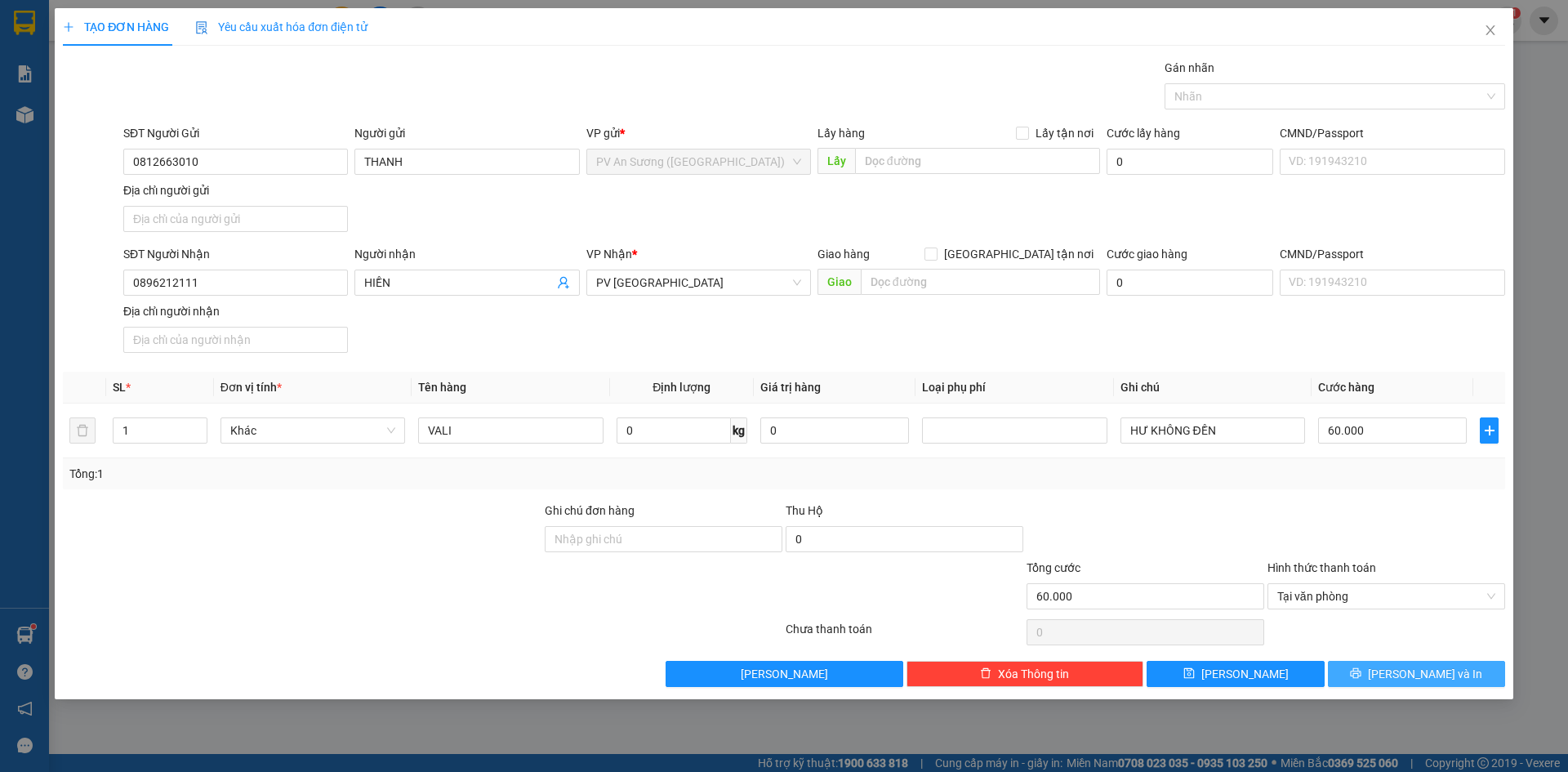
click at [1361, 679] on button "[PERSON_NAME] và In" at bounding box center [1416, 674] width 177 height 26
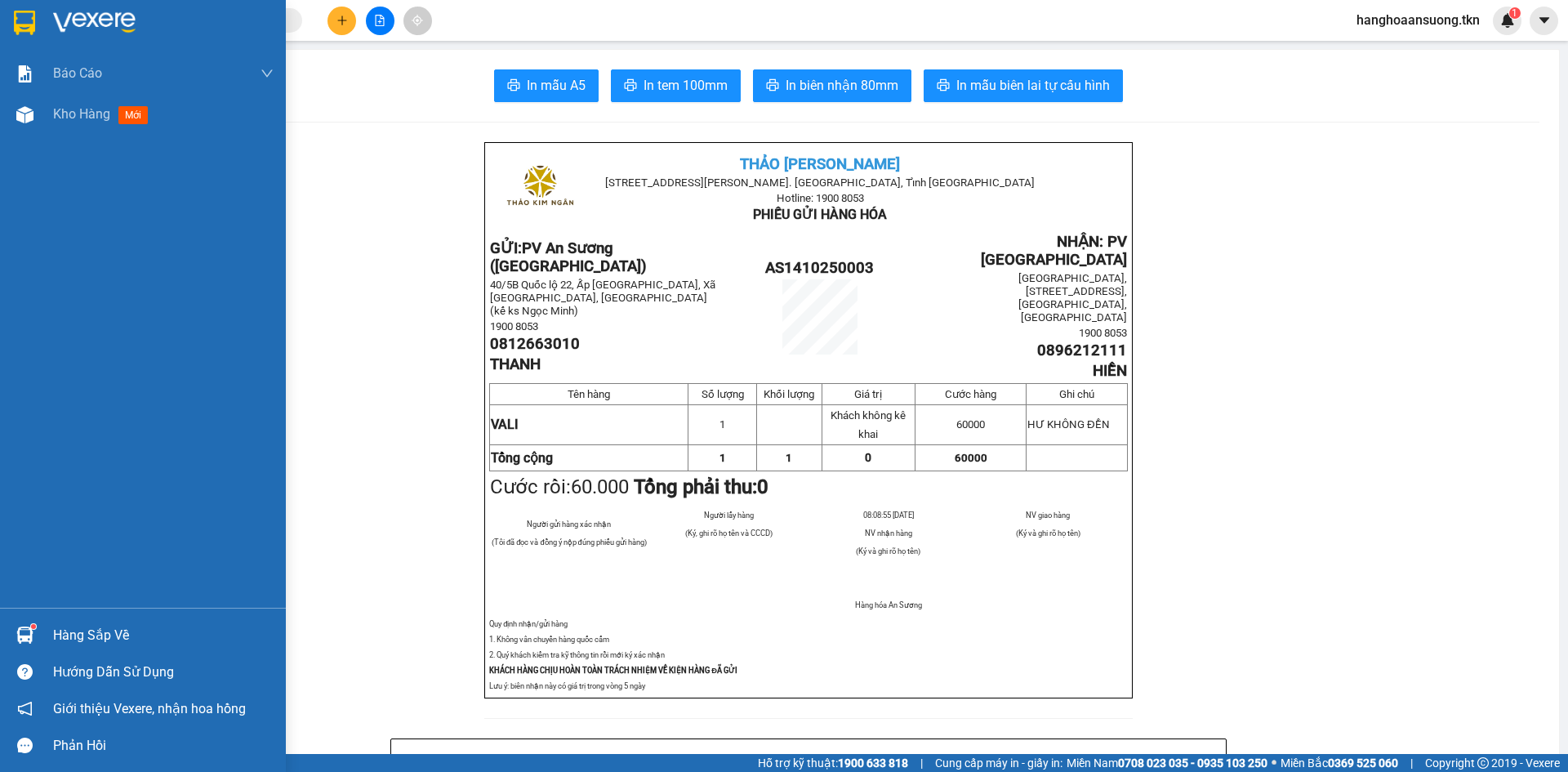
click at [29, 26] on img at bounding box center [24, 23] width 21 height 25
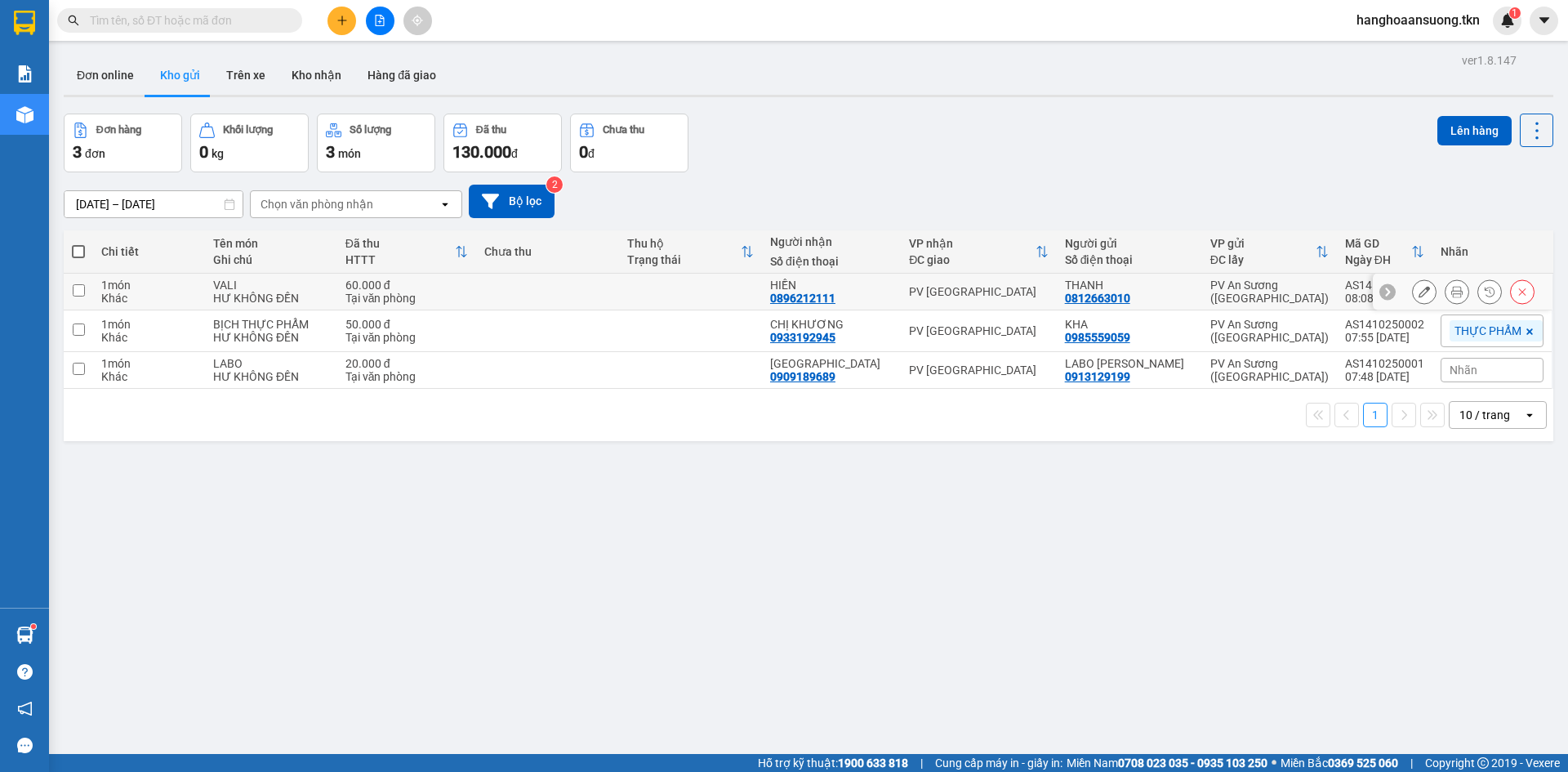
click at [329, 301] on div "HƯ KHÔNG ĐỀN" at bounding box center [271, 298] width 116 height 13
checkbox input "true"
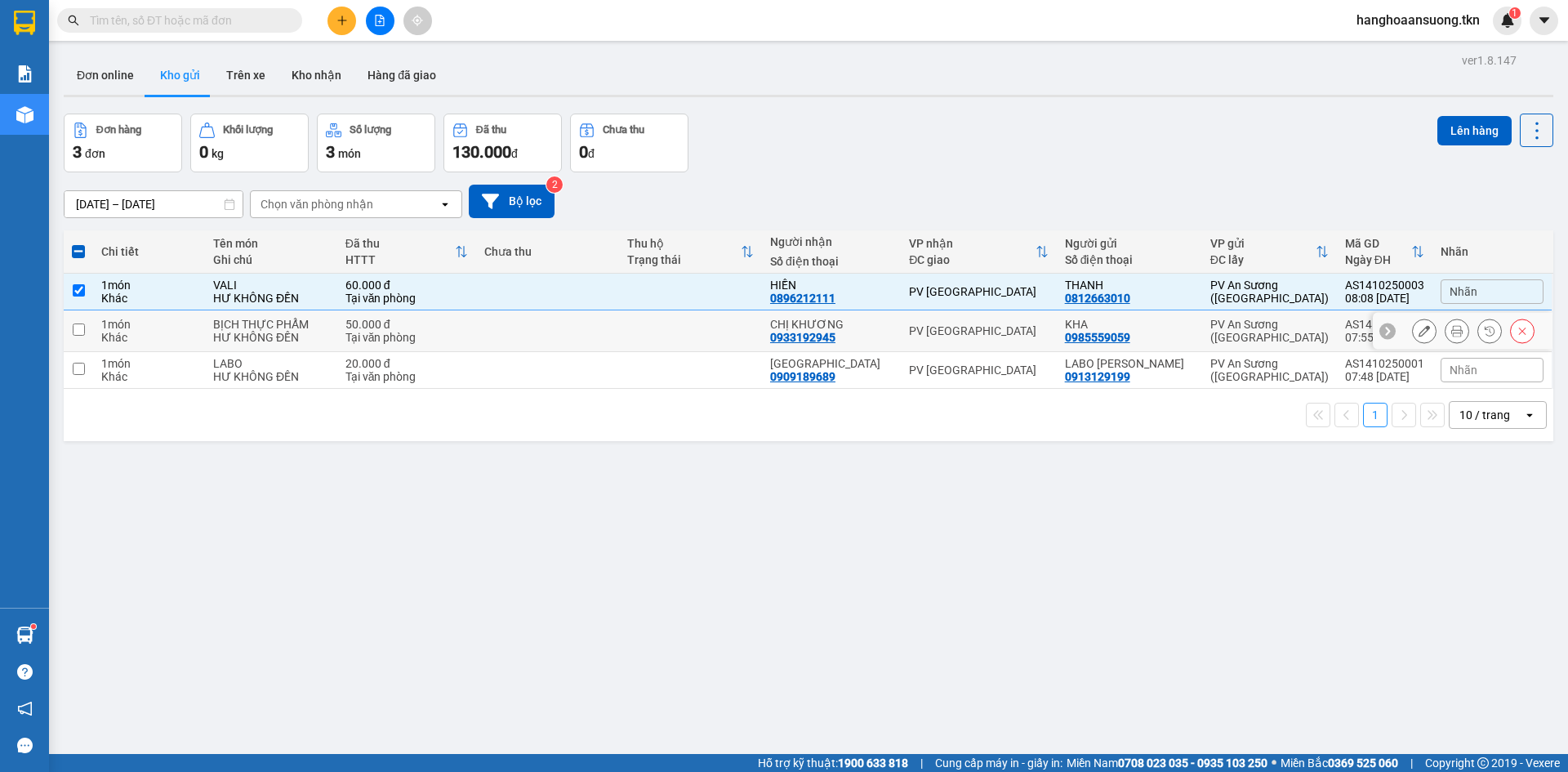
click at [329, 338] on div "HƯ KHÔNG ĐỀN" at bounding box center [271, 338] width 116 height 13
checkbox input "true"
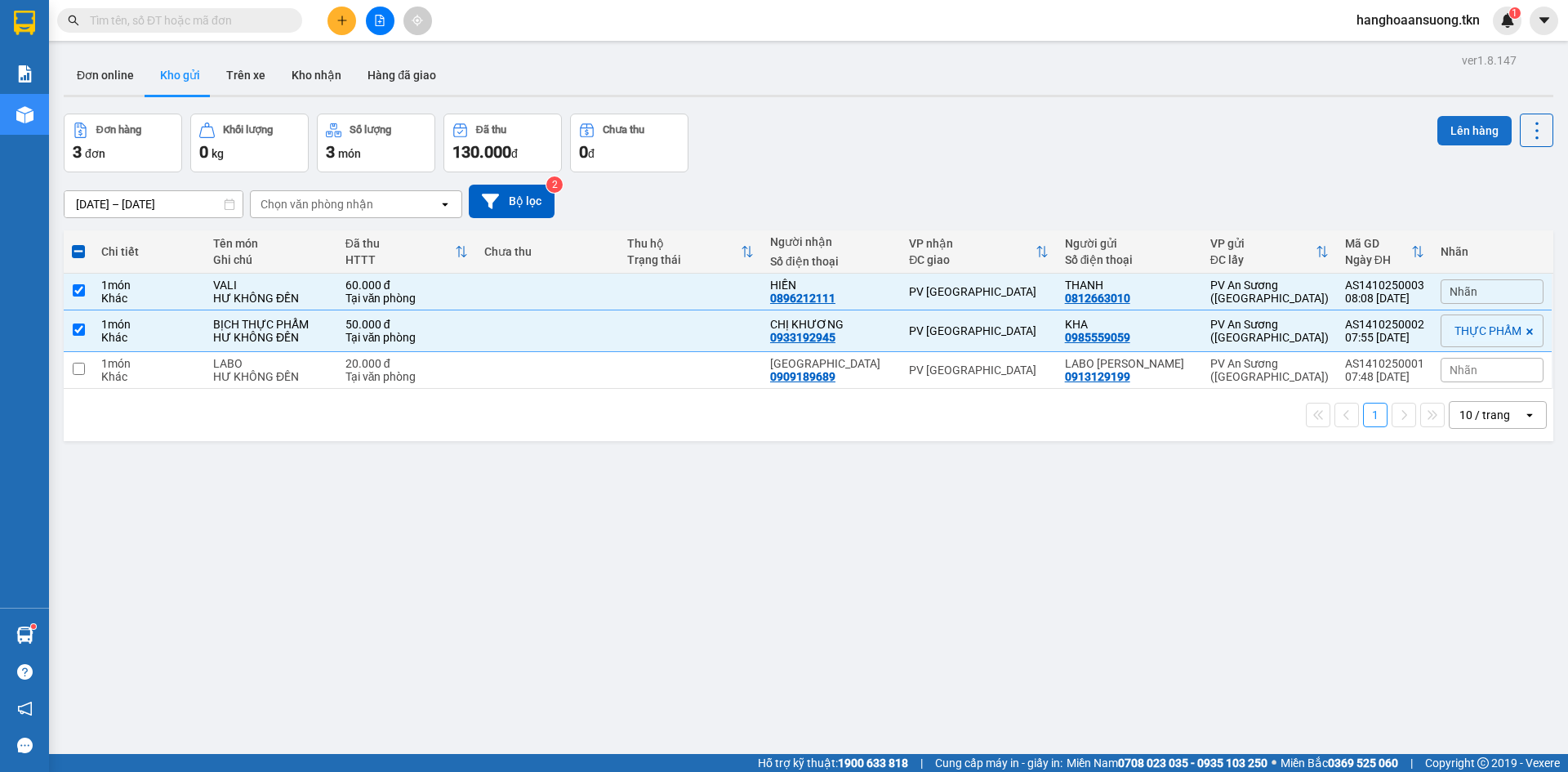
click at [1457, 136] on button "Lên hàng" at bounding box center [1474, 131] width 74 height 29
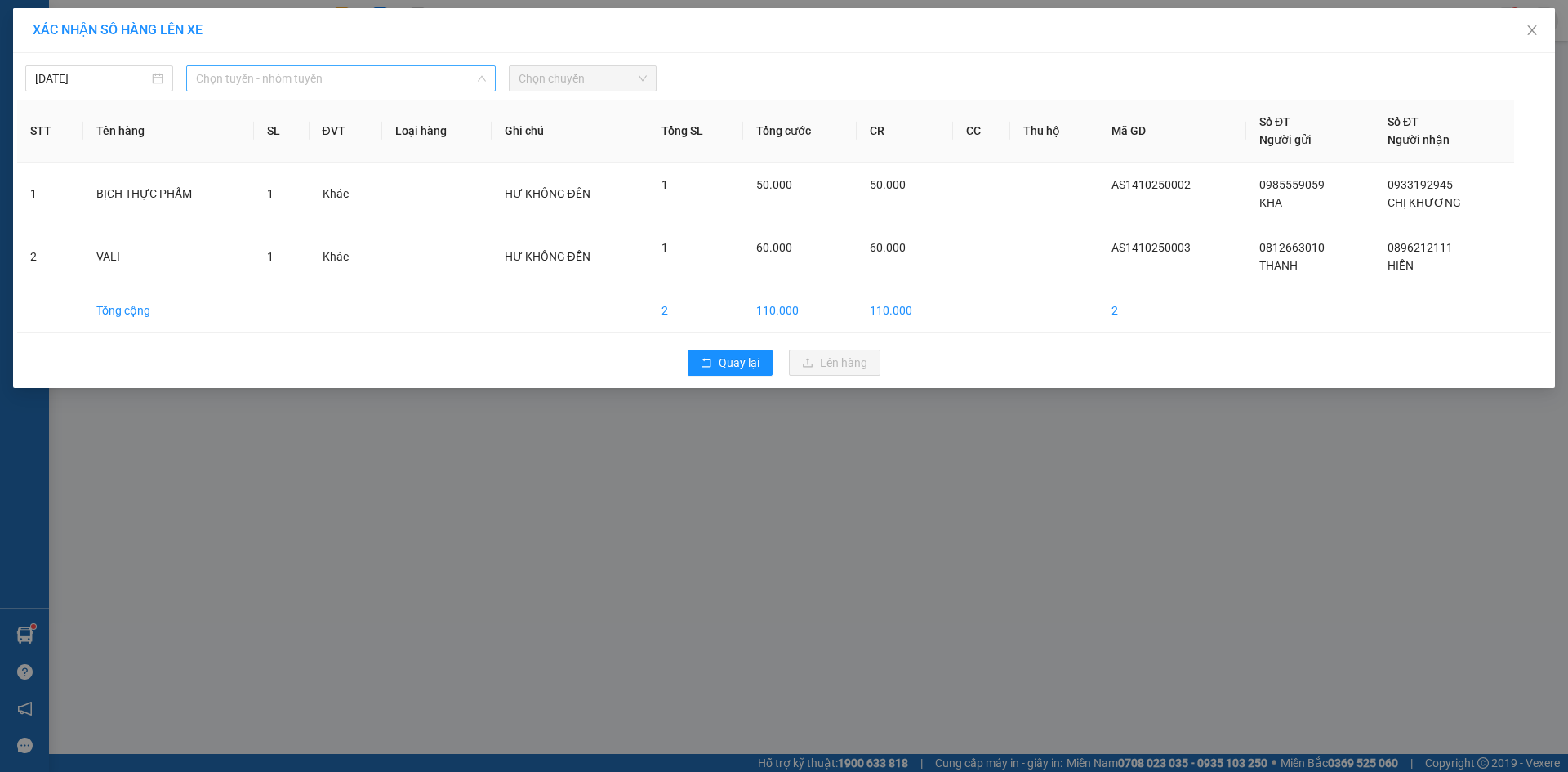
click at [318, 83] on span "Chọn tuyến - nhóm tuyến" at bounding box center [340, 78] width 290 height 25
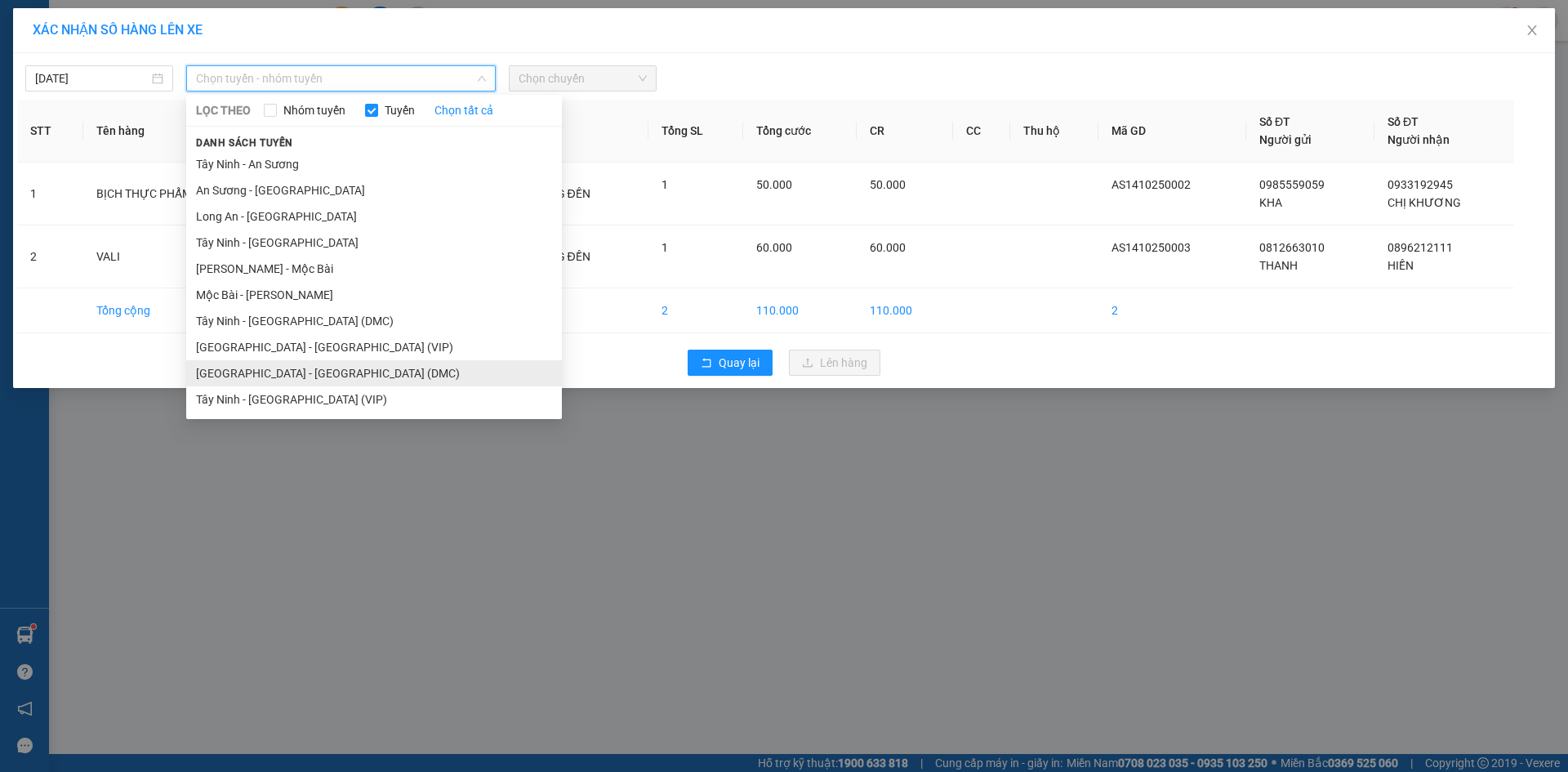
click at [290, 373] on li "[GEOGRAPHIC_DATA] - [GEOGRAPHIC_DATA] (DMC)" at bounding box center [374, 374] width 376 height 26
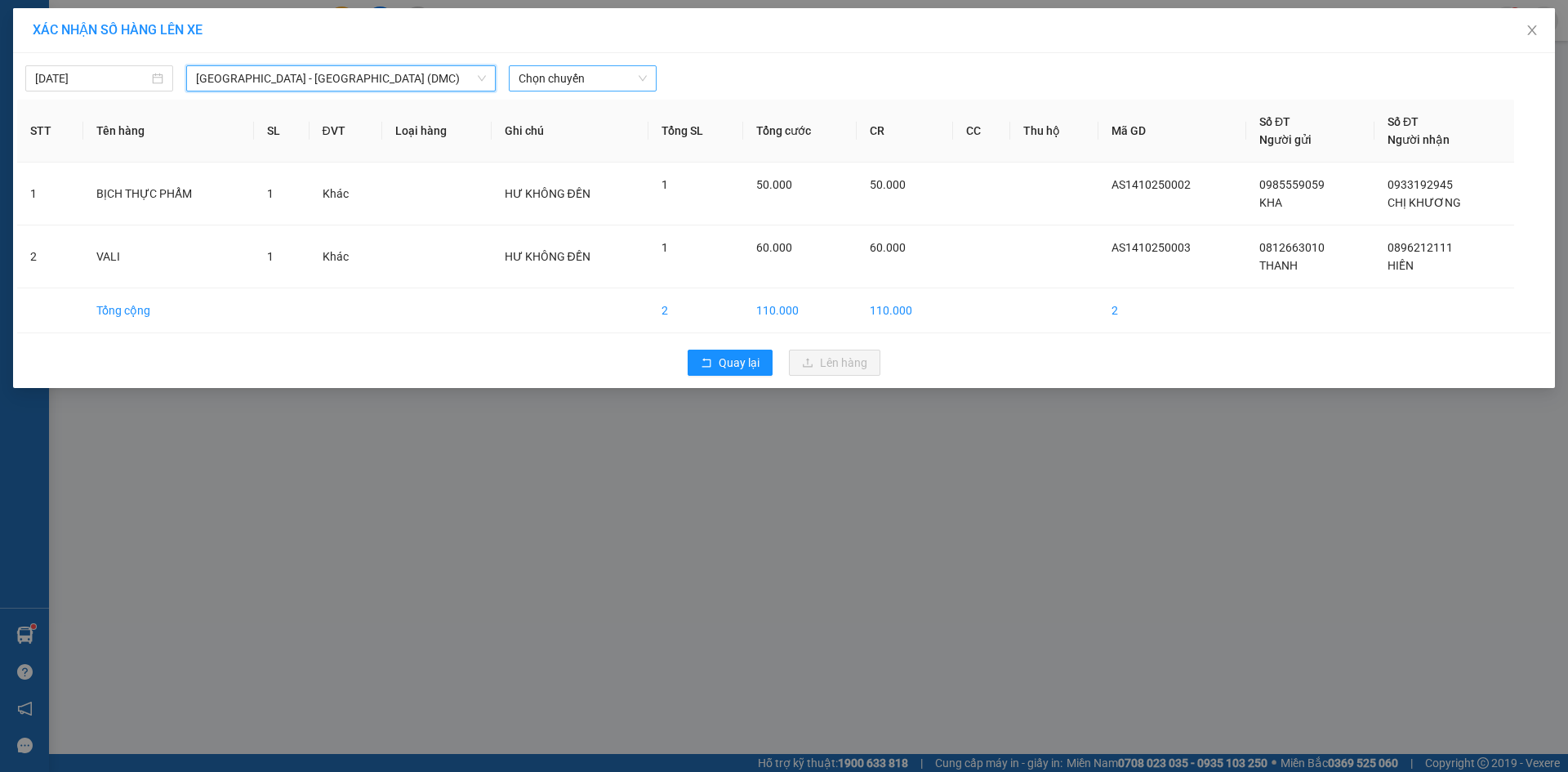
click at [565, 72] on span "Chọn chuyến" at bounding box center [582, 78] width 128 height 25
type input "900"
click at [577, 112] on div "07:20 - 50H-509.00" at bounding box center [582, 111] width 128 height 18
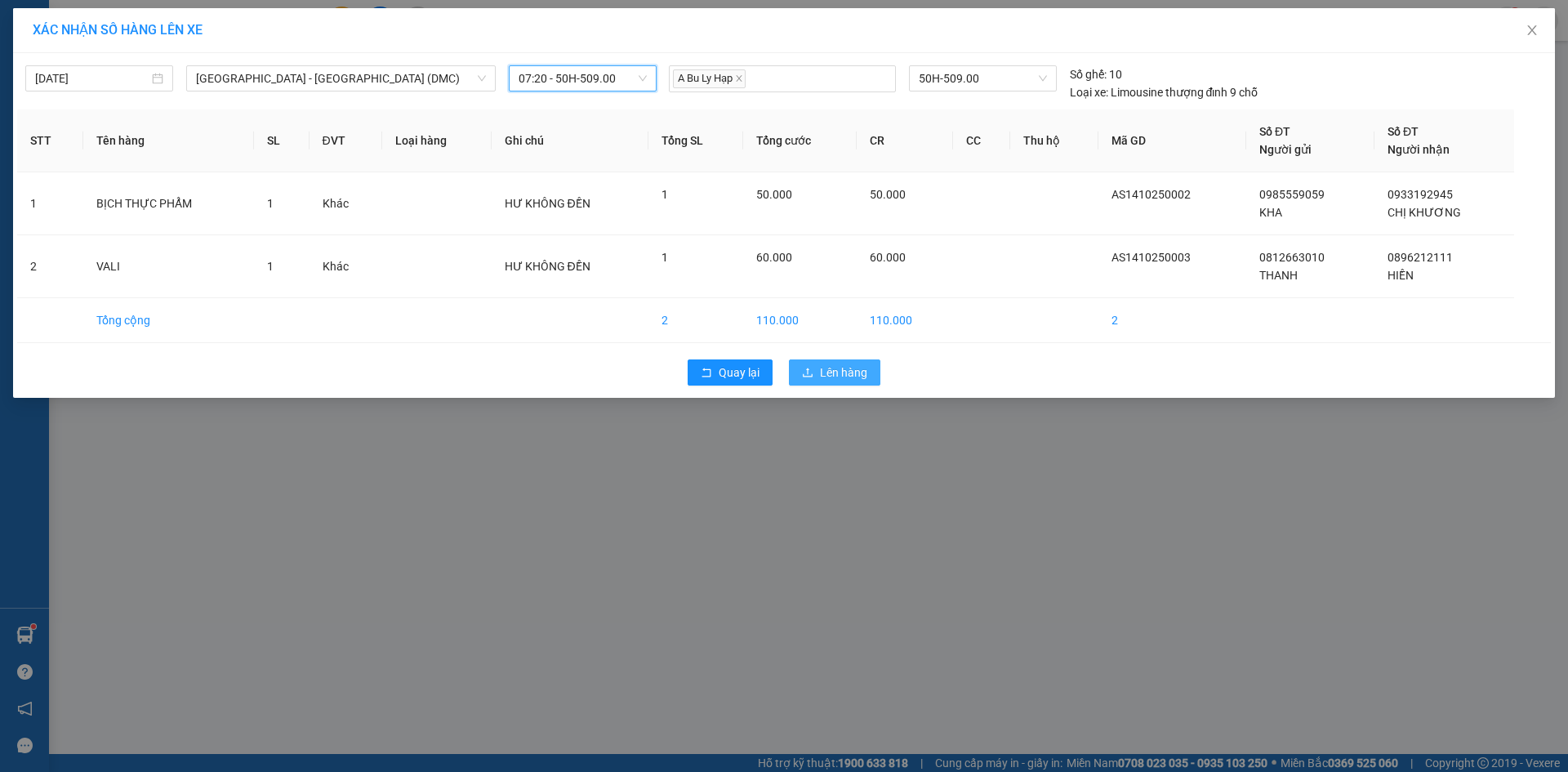
click at [837, 376] on span "Lên hàng" at bounding box center [844, 373] width 48 height 18
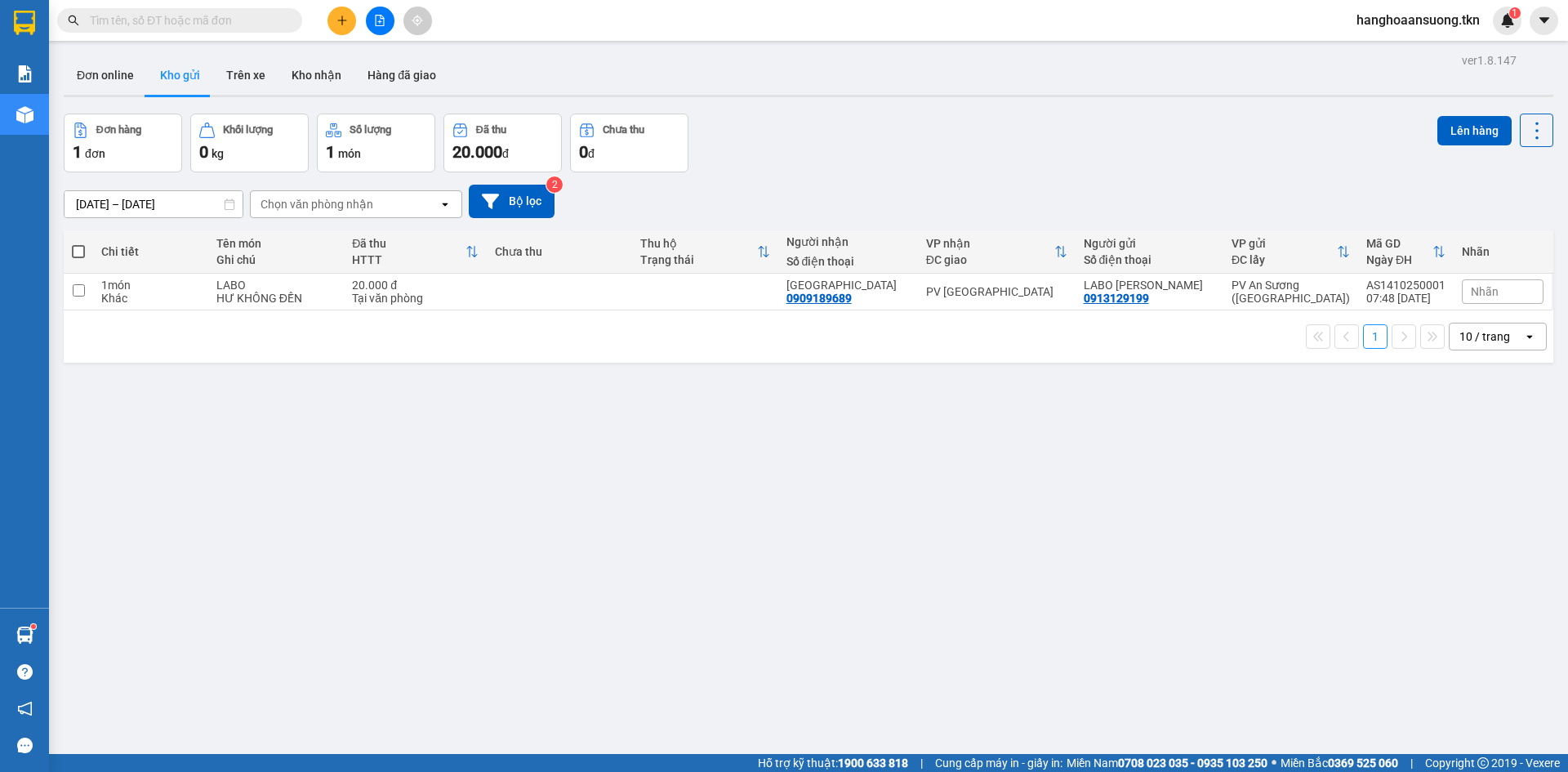
click at [354, 19] on button at bounding box center [341, 20] width 29 height 29
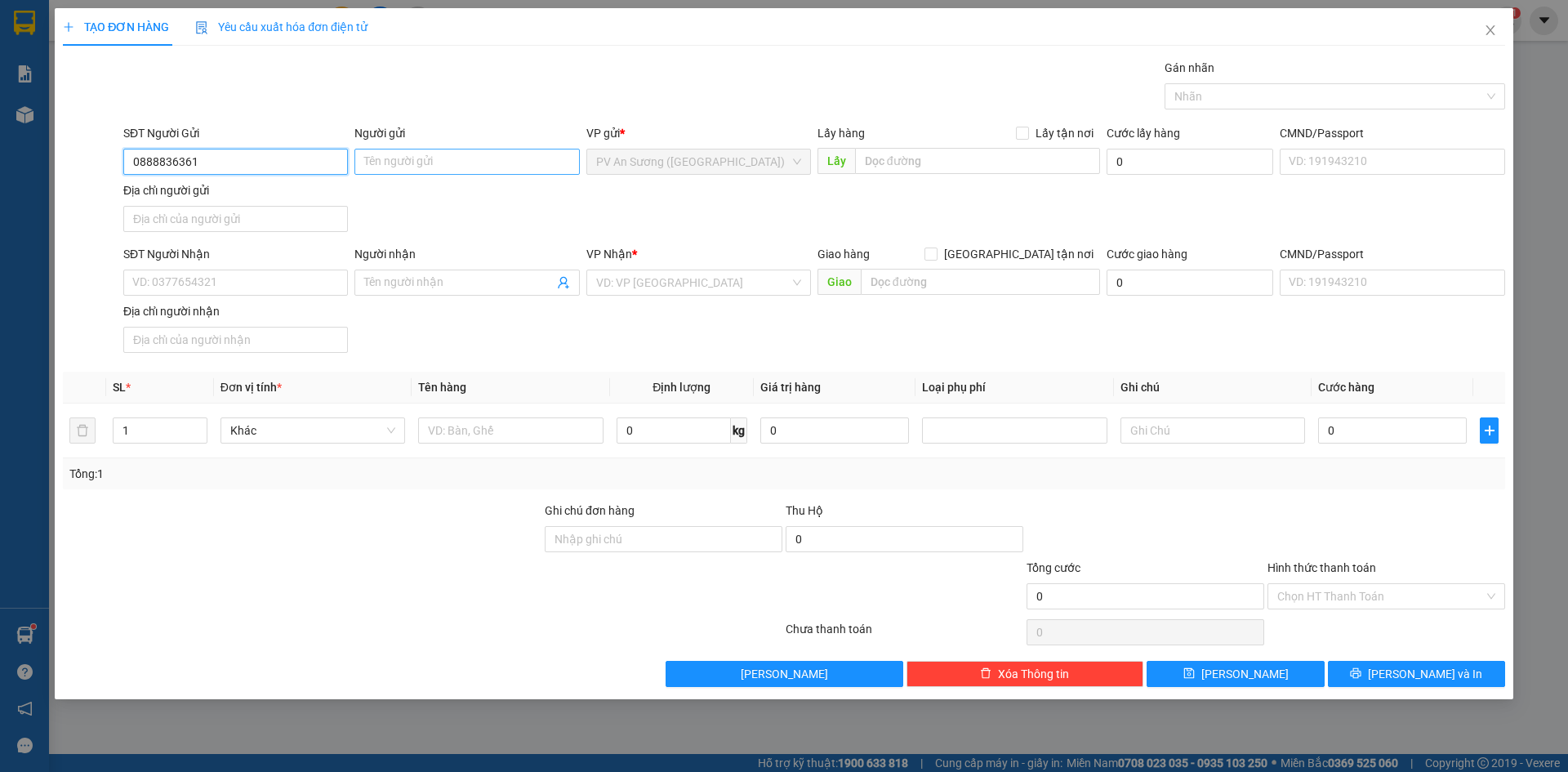
type input "0888836361"
click at [417, 157] on input "Người gửi" at bounding box center [466, 162] width 224 height 26
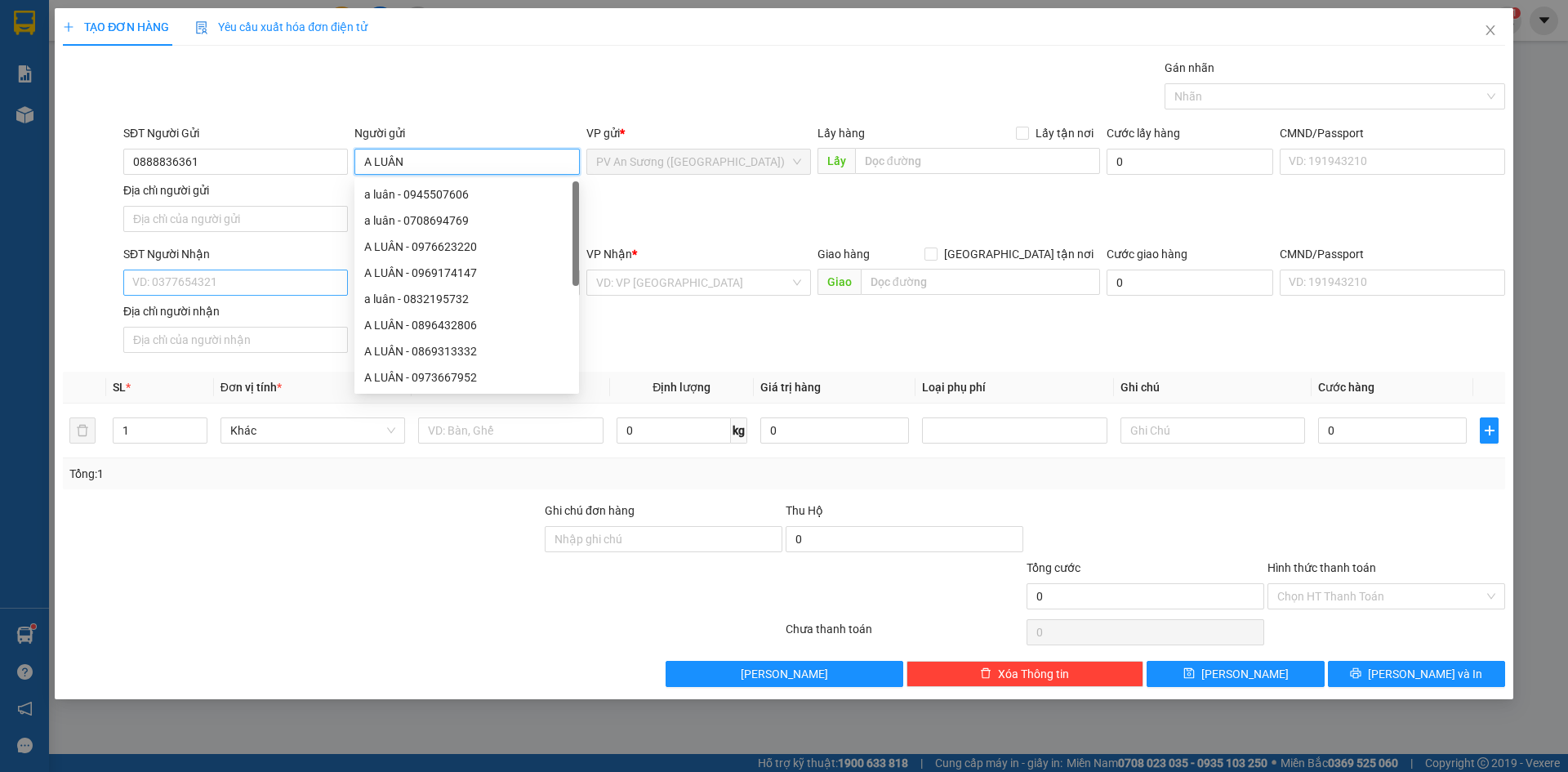
type input "A LUÂN"
click at [156, 289] on input "SĐT Người Nhận" at bounding box center [235, 282] width 224 height 26
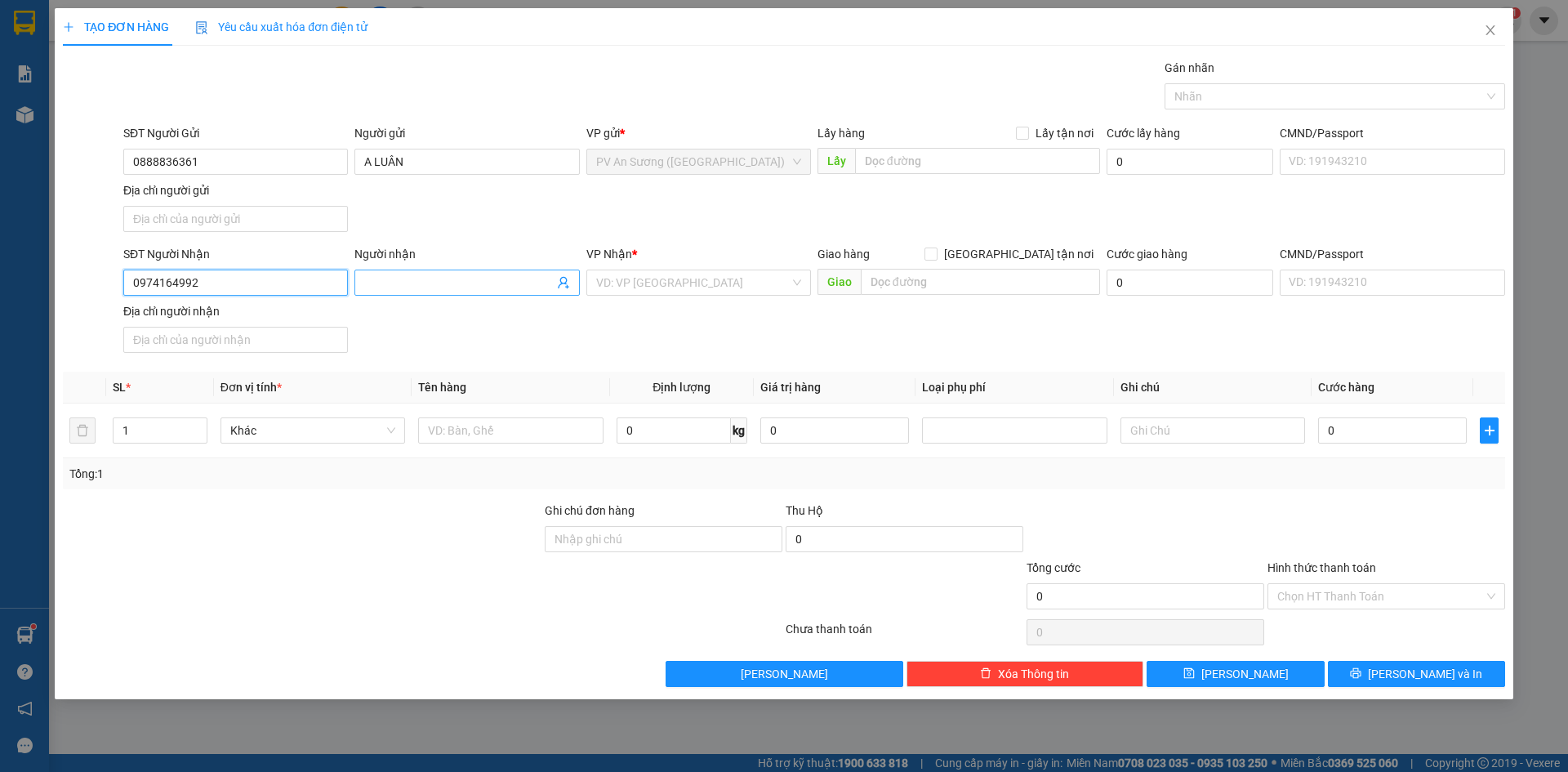
type input "0974164992"
click at [401, 291] on input "Người nhận" at bounding box center [458, 283] width 189 height 18
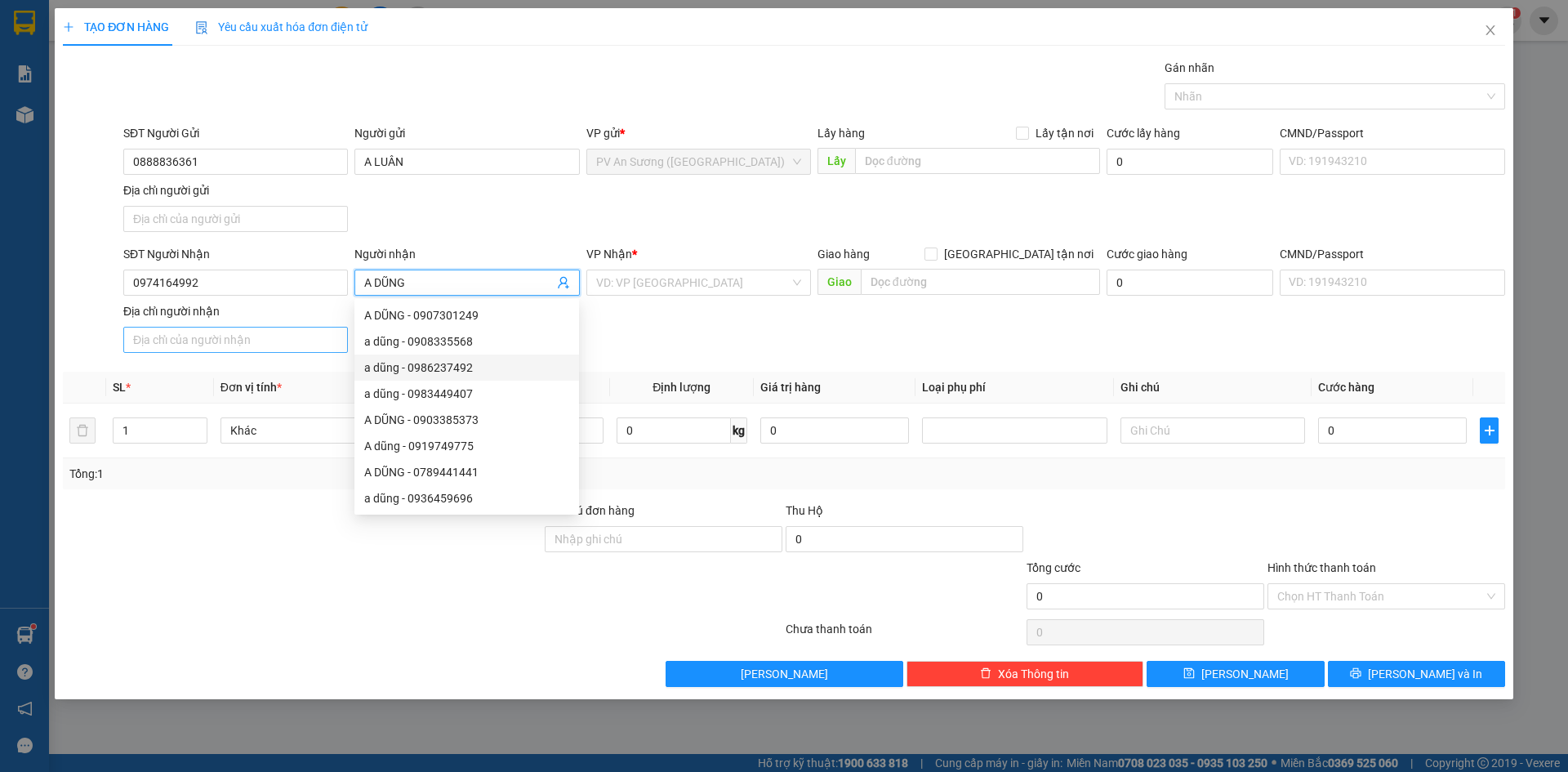
type input "A DŨNG"
click at [252, 341] on input "Địa chỉ người nhận" at bounding box center [235, 340] width 224 height 26
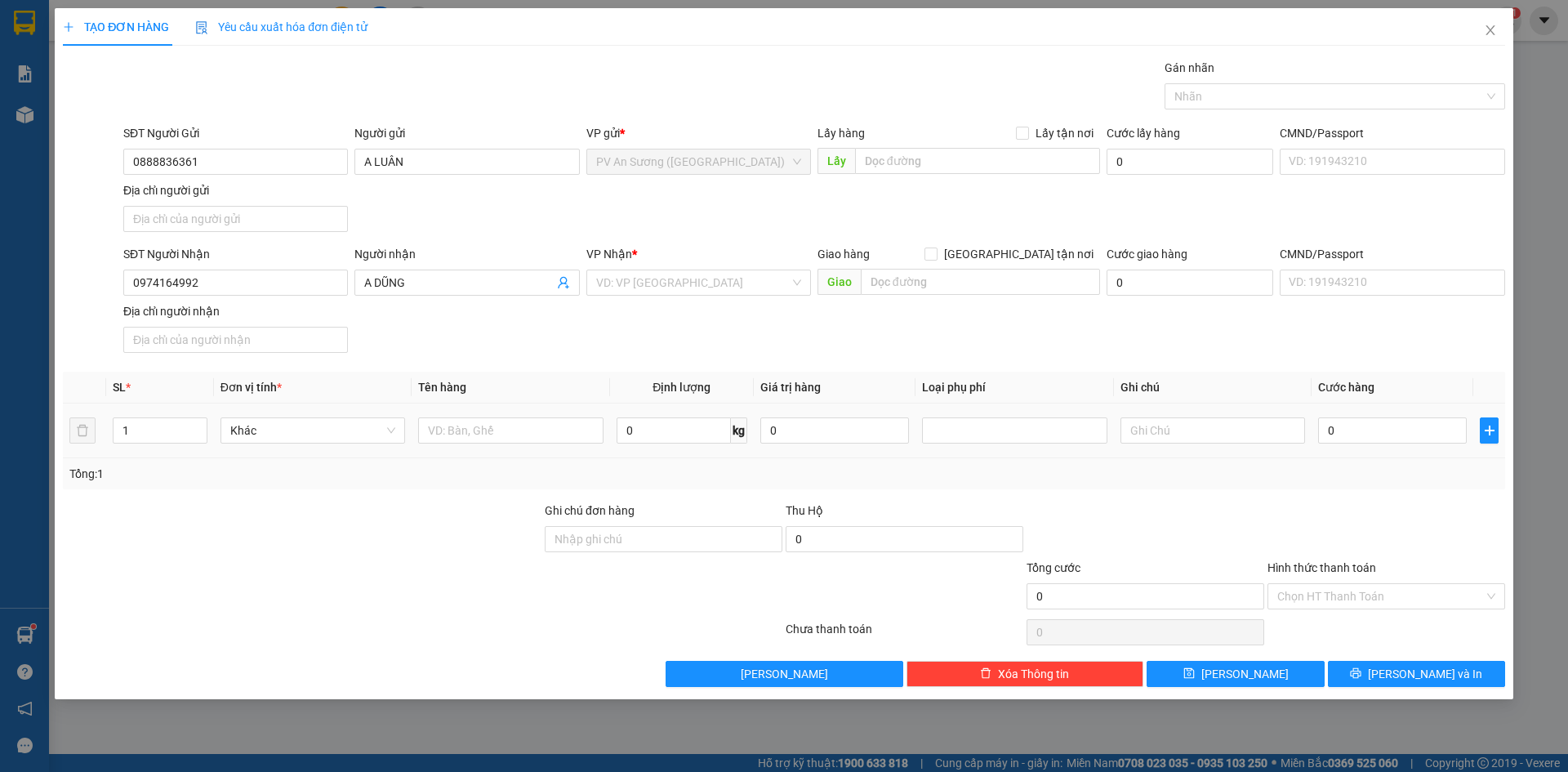
click at [276, 417] on div "Khác" at bounding box center [313, 431] width 185 height 33
click at [477, 428] on input "text" at bounding box center [510, 431] width 185 height 26
type input "HỘP THUỐC"
click at [745, 282] on input "search" at bounding box center [692, 282] width 194 height 25
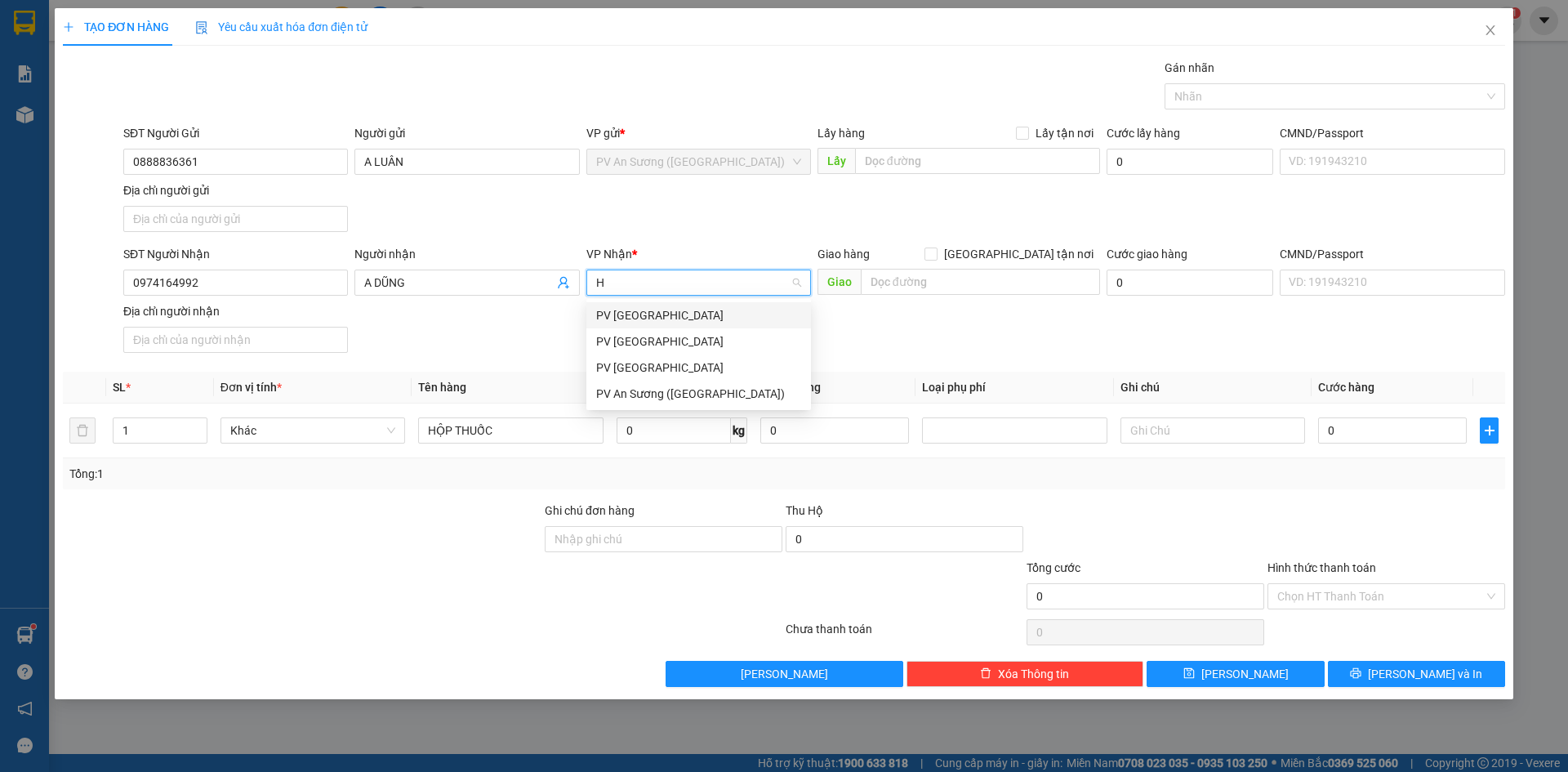
type input "HT"
click at [730, 327] on div "PV [GEOGRAPHIC_DATA]" at bounding box center [699, 316] width 224 height 26
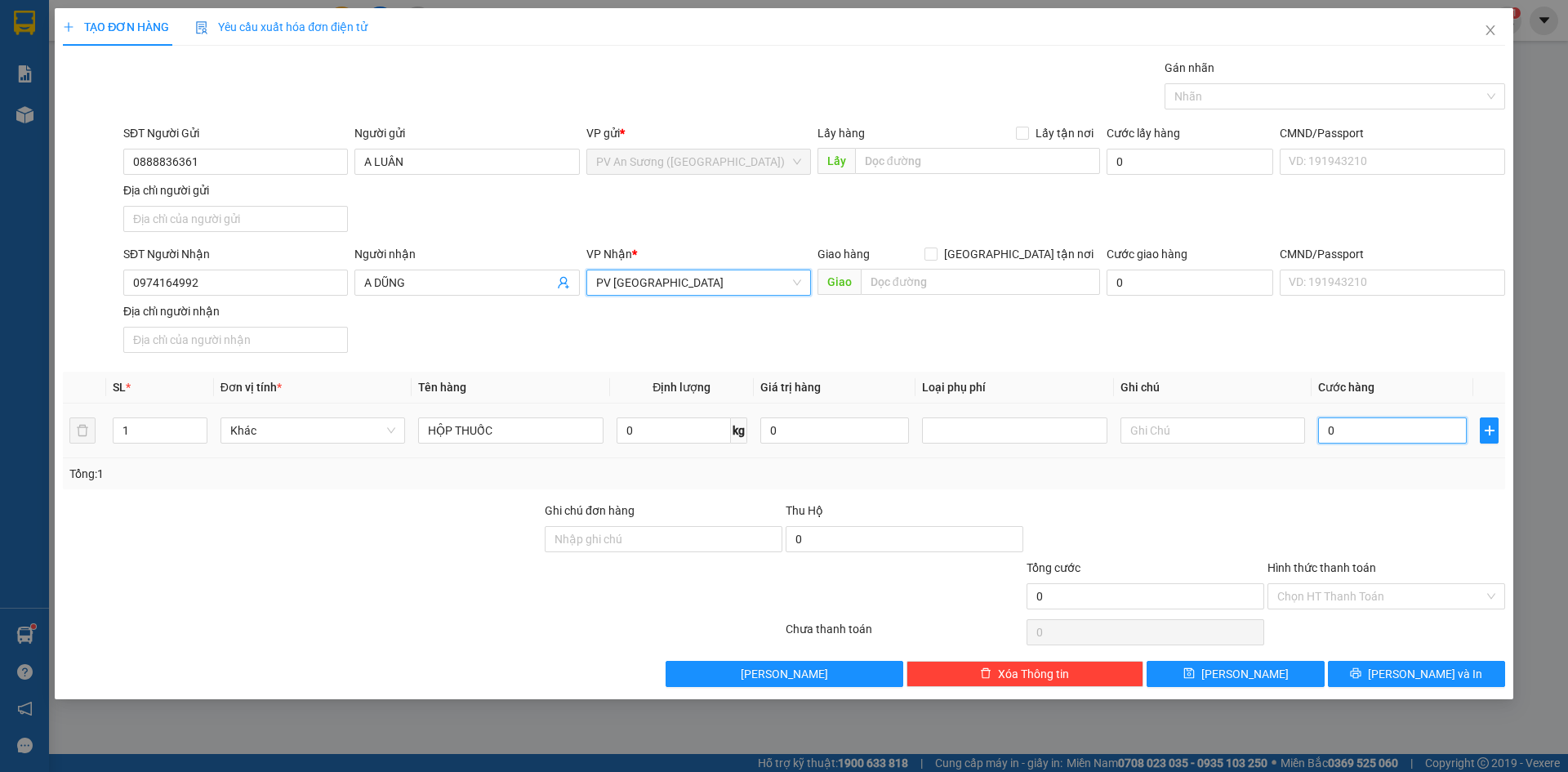
click at [1347, 438] on input "0" at bounding box center [1393, 431] width 149 height 26
type input "2"
type input "20"
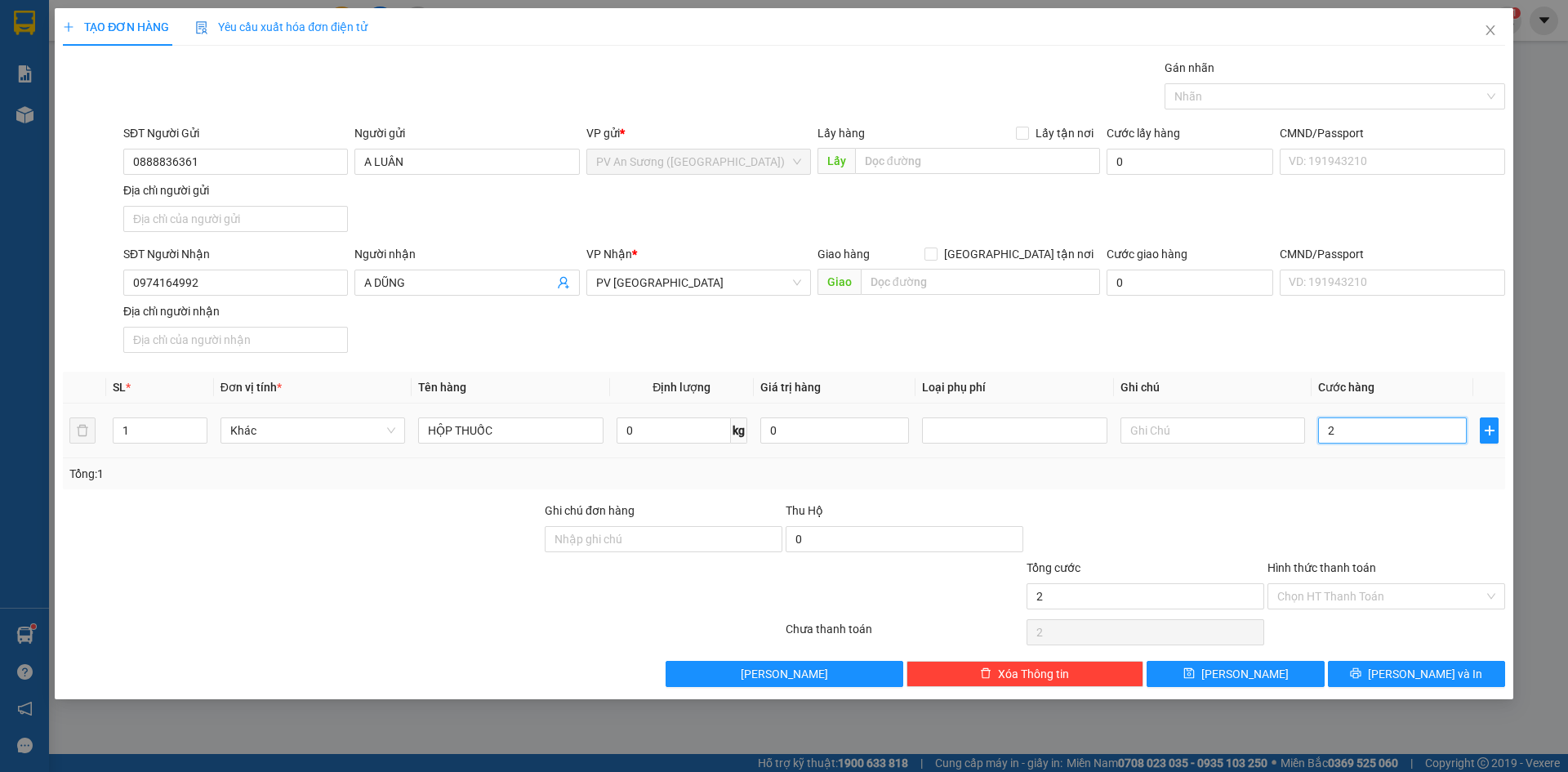
type input "20"
type input "20.000"
click at [1348, 454] on td "20.000" at bounding box center [1393, 432] width 162 height 55
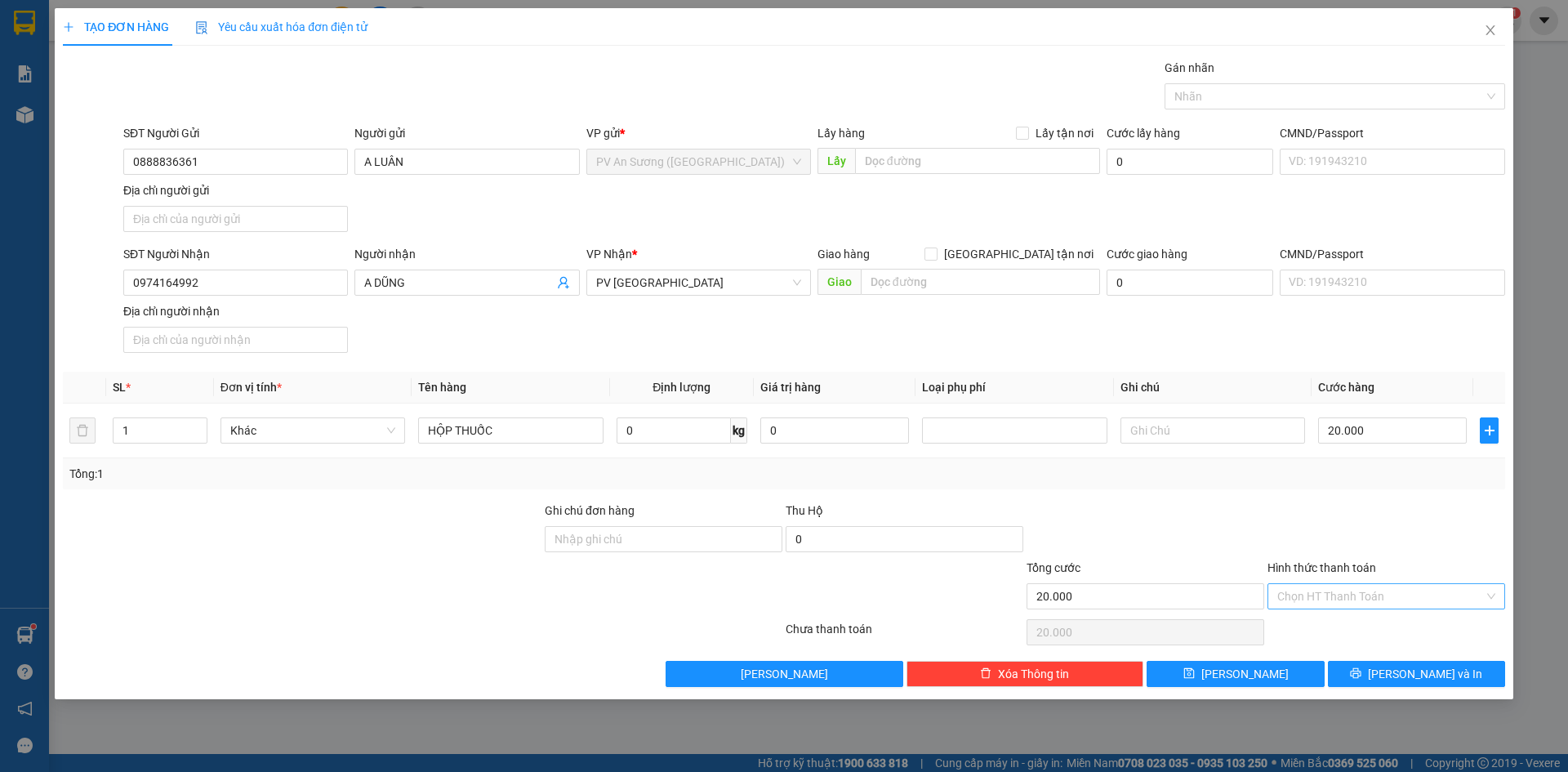
click at [1335, 596] on input "Hình thức thanh toán" at bounding box center [1380, 596] width 207 height 25
click at [1329, 632] on div "Tại văn phòng" at bounding box center [1386, 629] width 218 height 18
type input "0"
click at [1358, 663] on button "[PERSON_NAME] và In" at bounding box center [1416, 674] width 177 height 26
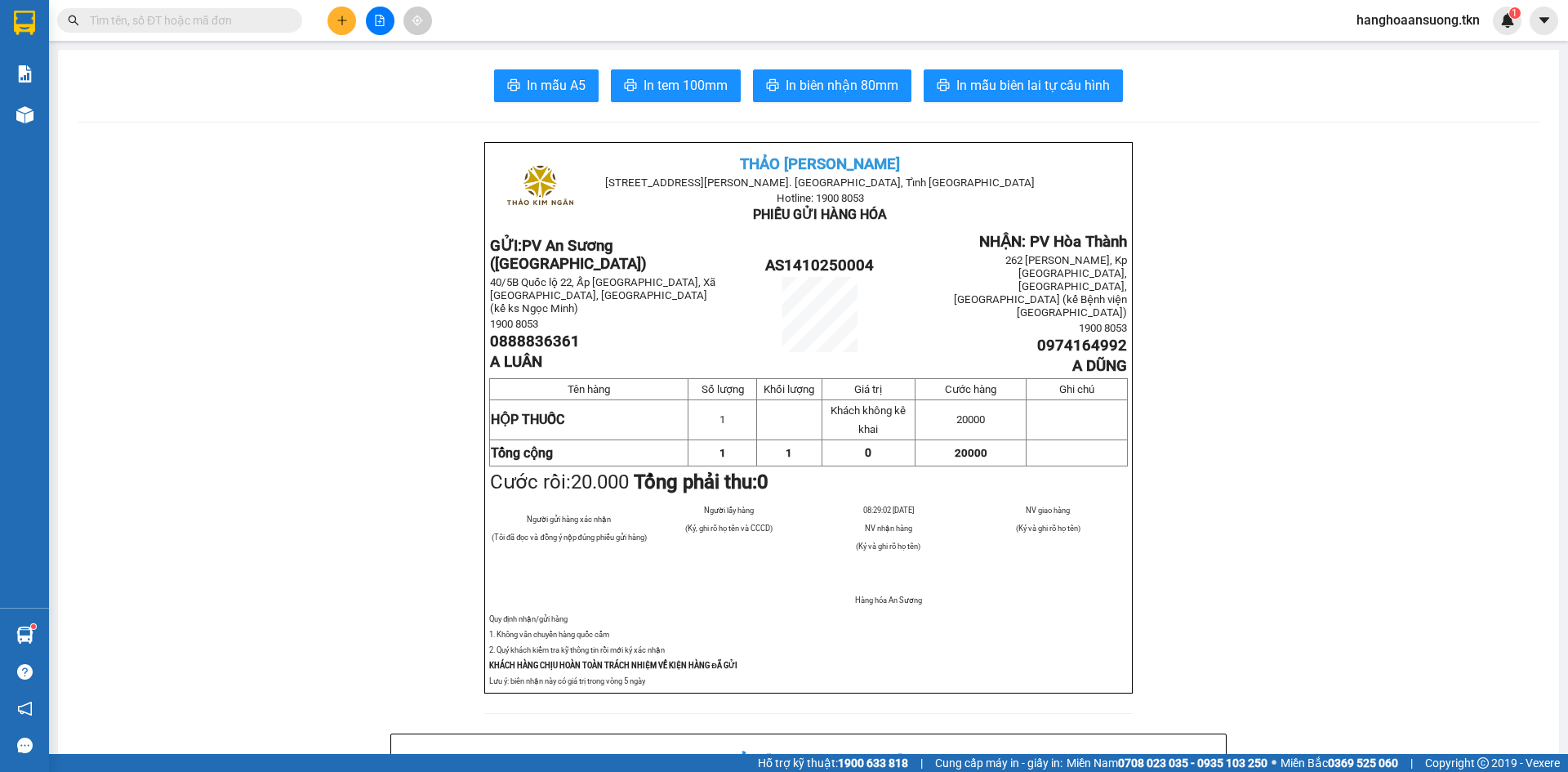
click at [233, 18] on input "text" at bounding box center [187, 20] width 193 height 18
type input "3"
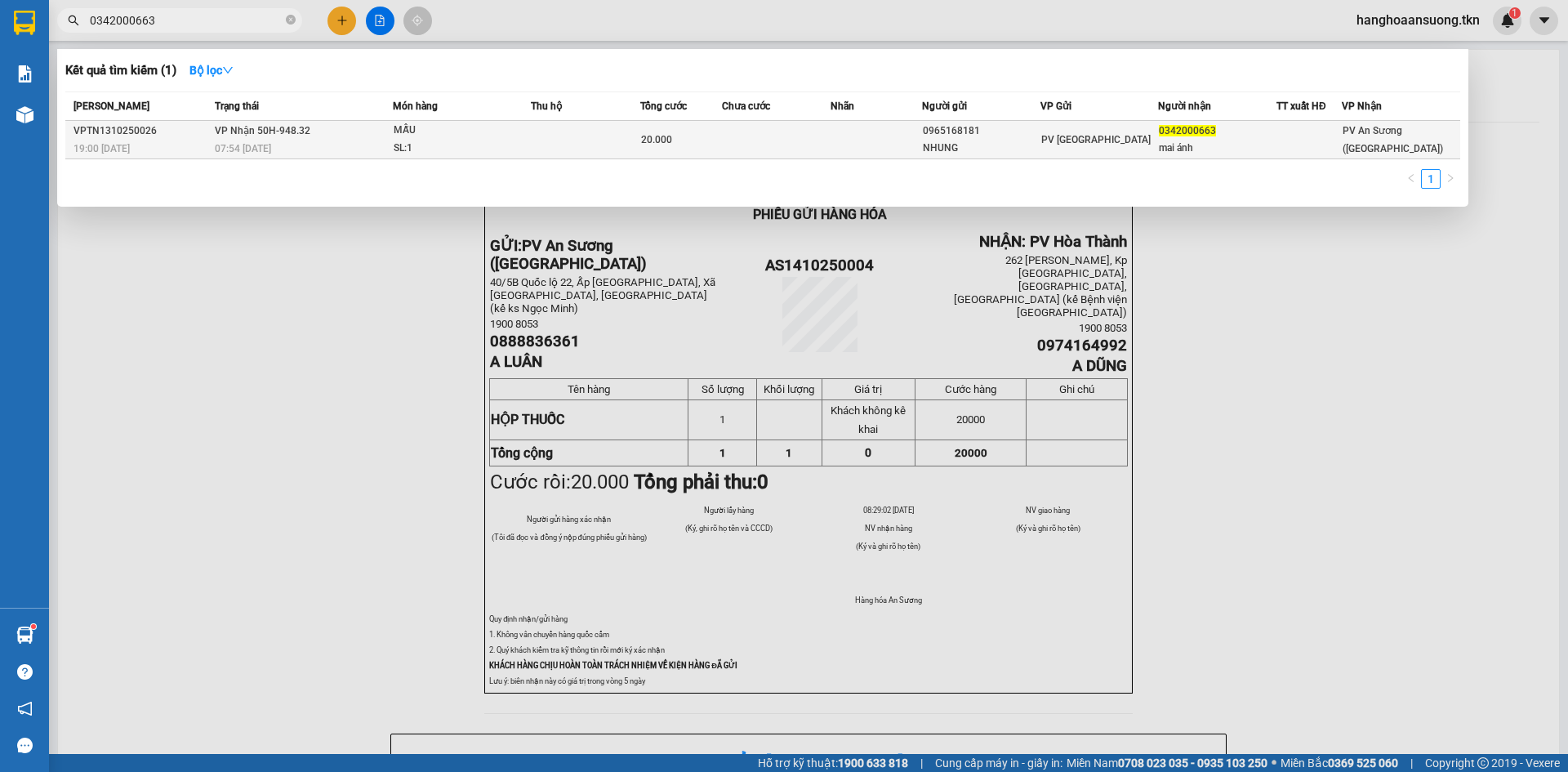
type input "0342000663"
click at [785, 150] on td at bounding box center [776, 140] width 109 height 39
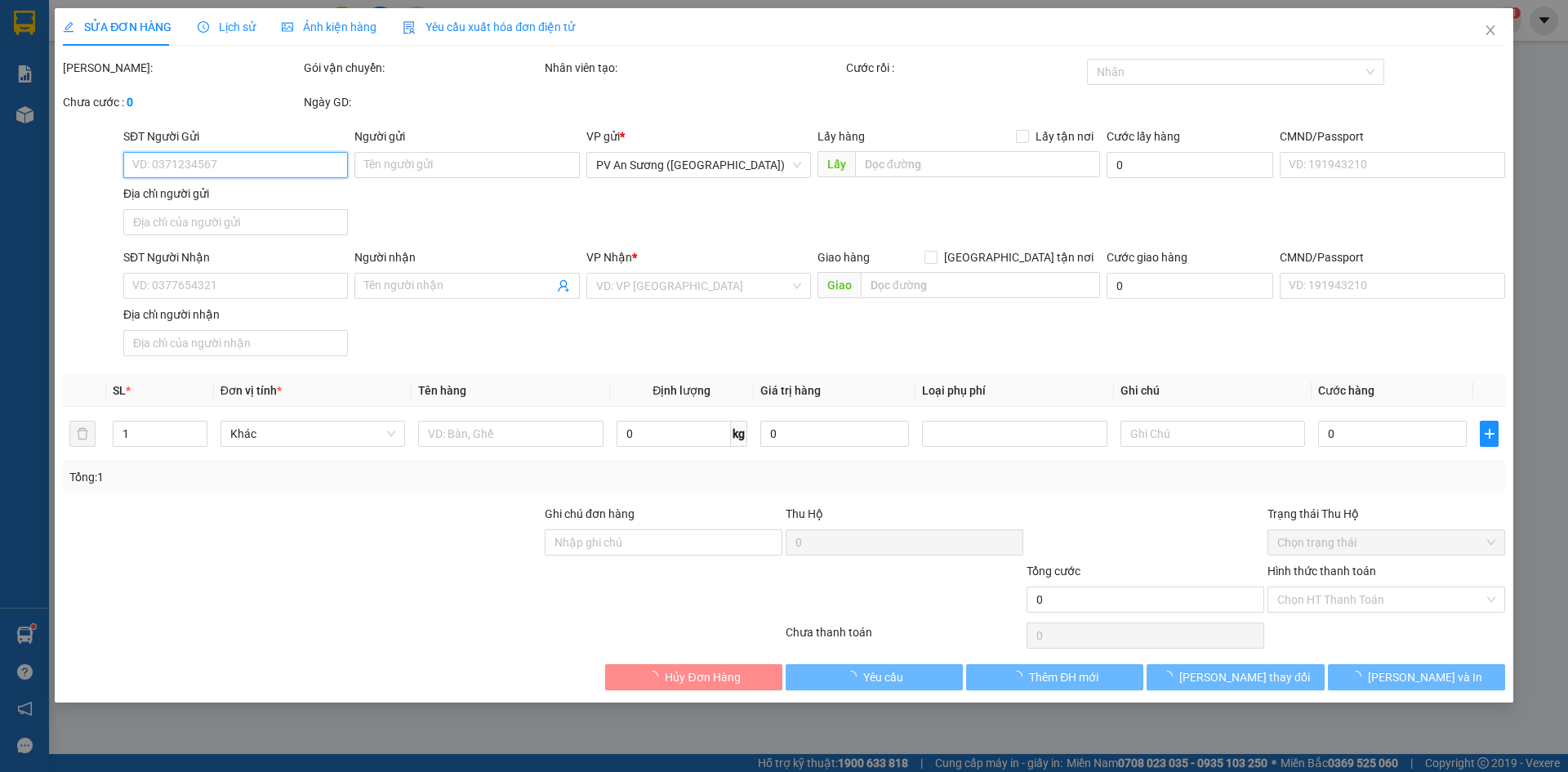
type input "0965168181"
type input "NHUNG"
type input "0342000663"
type input "mai ánh"
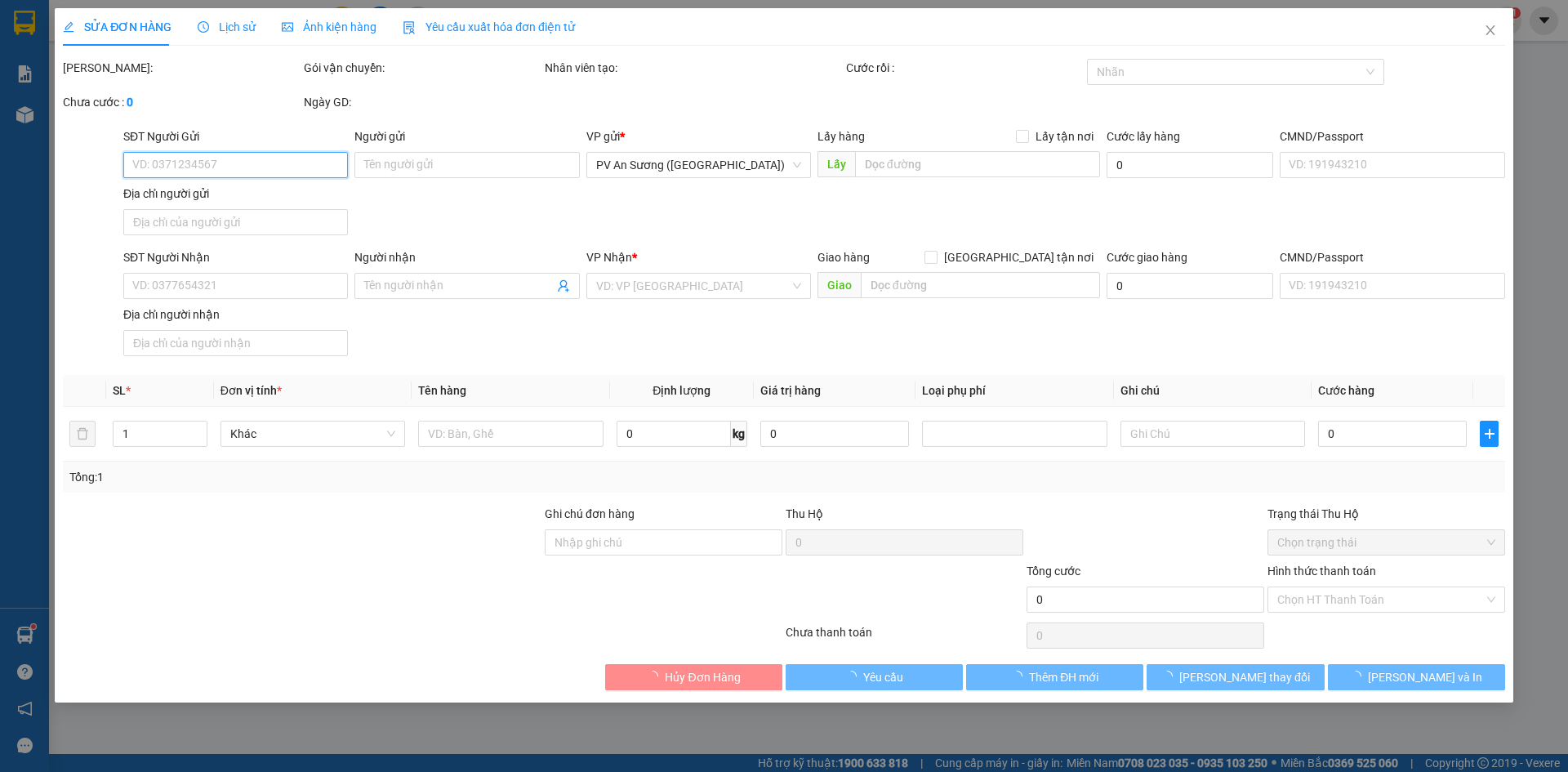
type input "20.000"
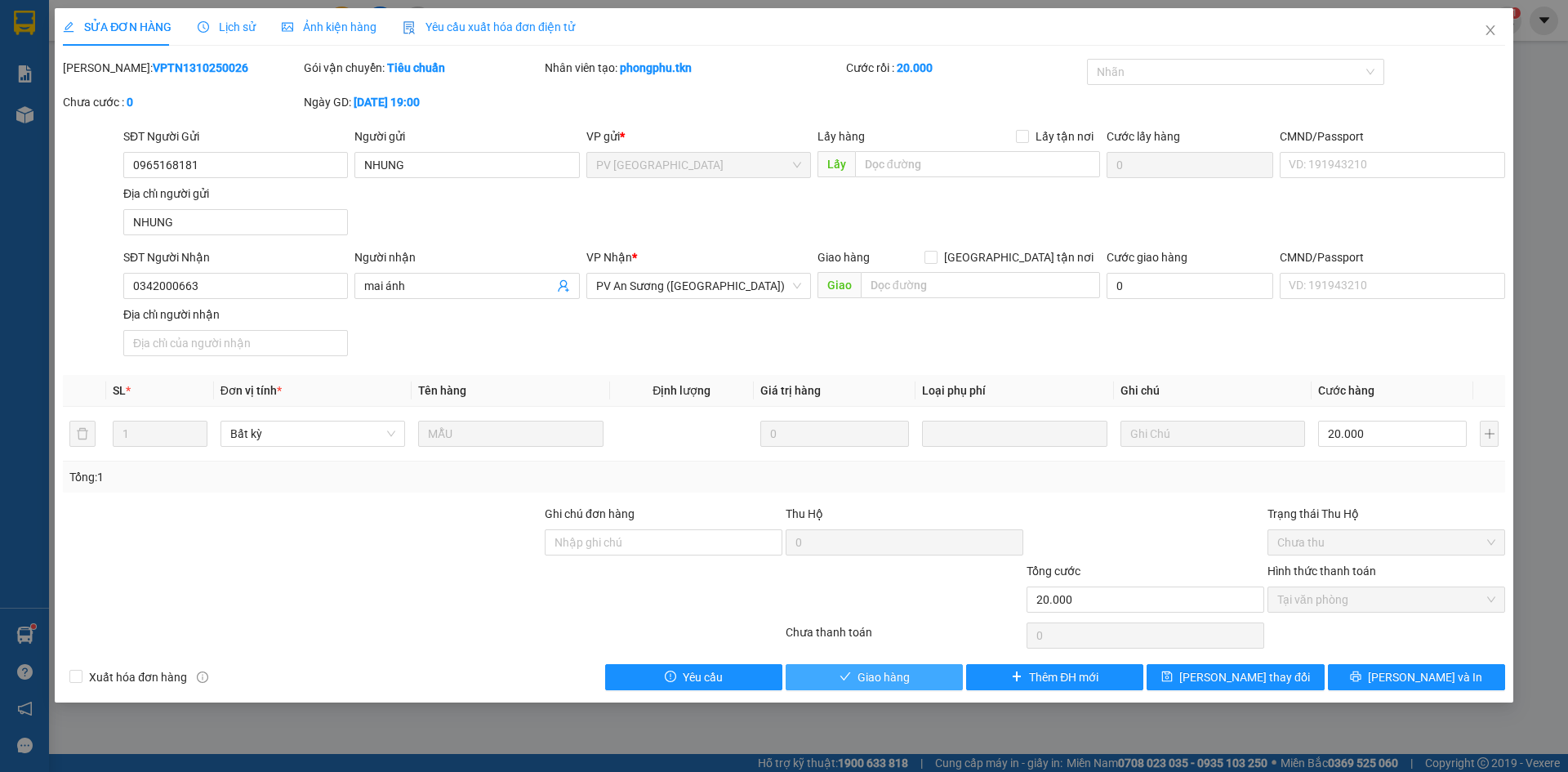
click at [856, 677] on button "Giao hàng" at bounding box center [874, 677] width 177 height 26
